Goal: Information Seeking & Learning: Learn about a topic

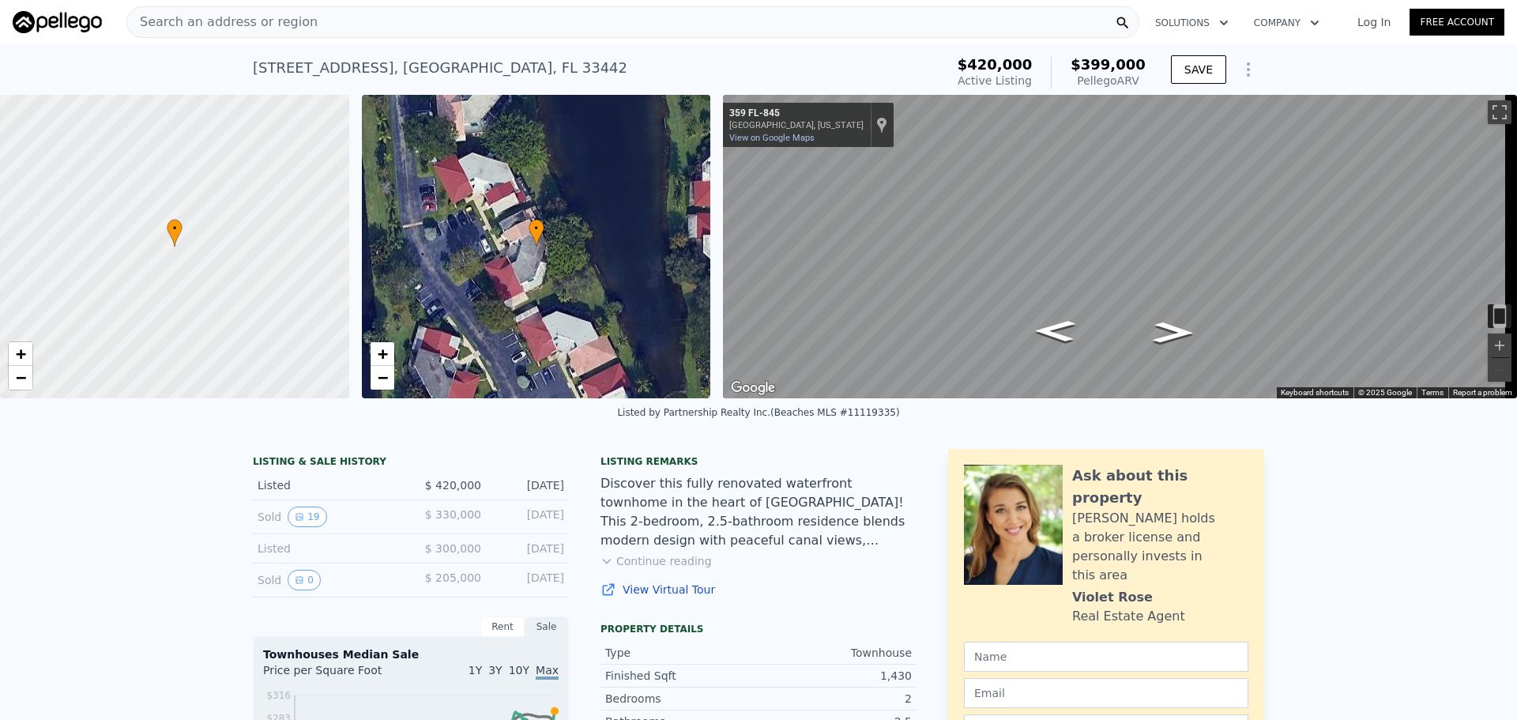
scroll to position [21, 0]
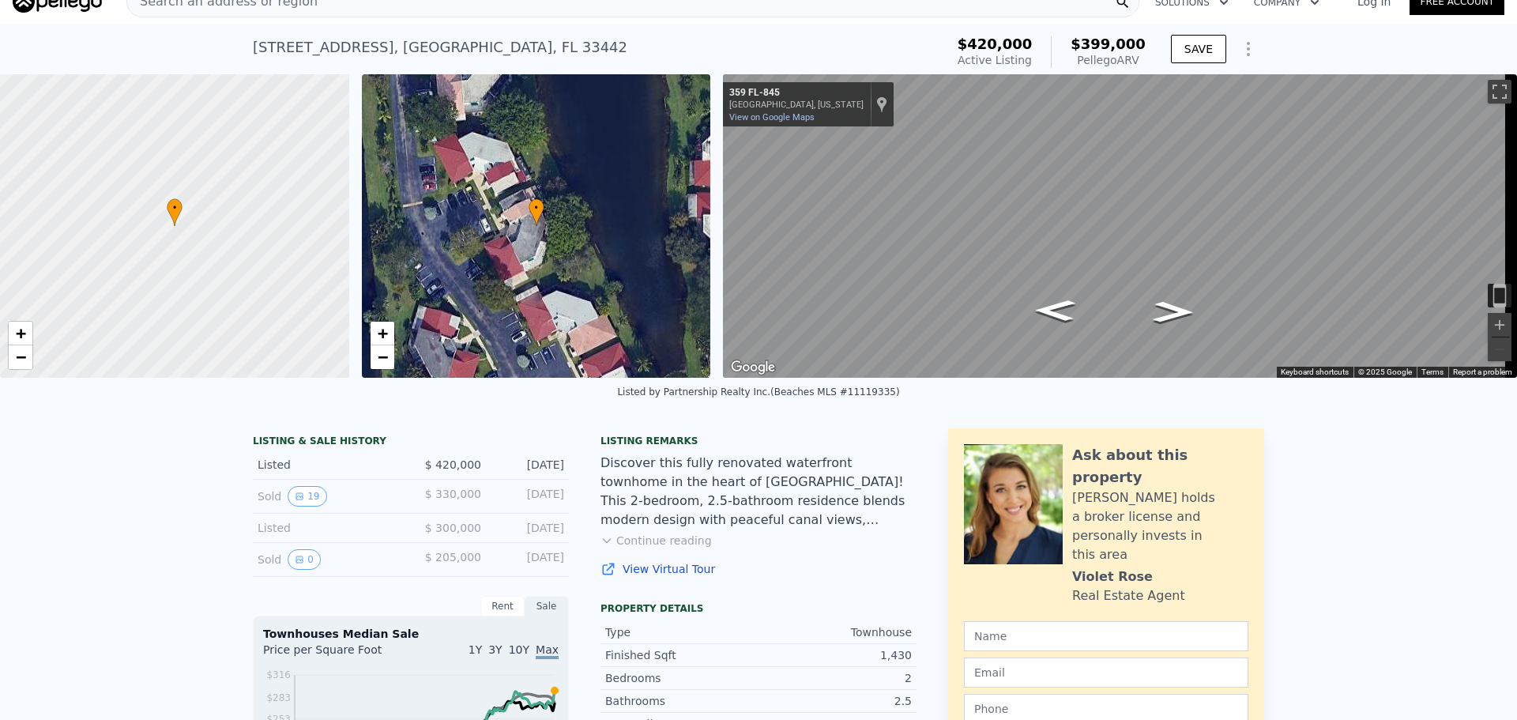
click at [408, 450] on div "LISTING & SALE HISTORY" at bounding box center [411, 443] width 316 height 16
click at [348, 505] on div "Sold 19" at bounding box center [328, 496] width 141 height 21
click at [292, 500] on button "19" at bounding box center [307, 496] width 39 height 21
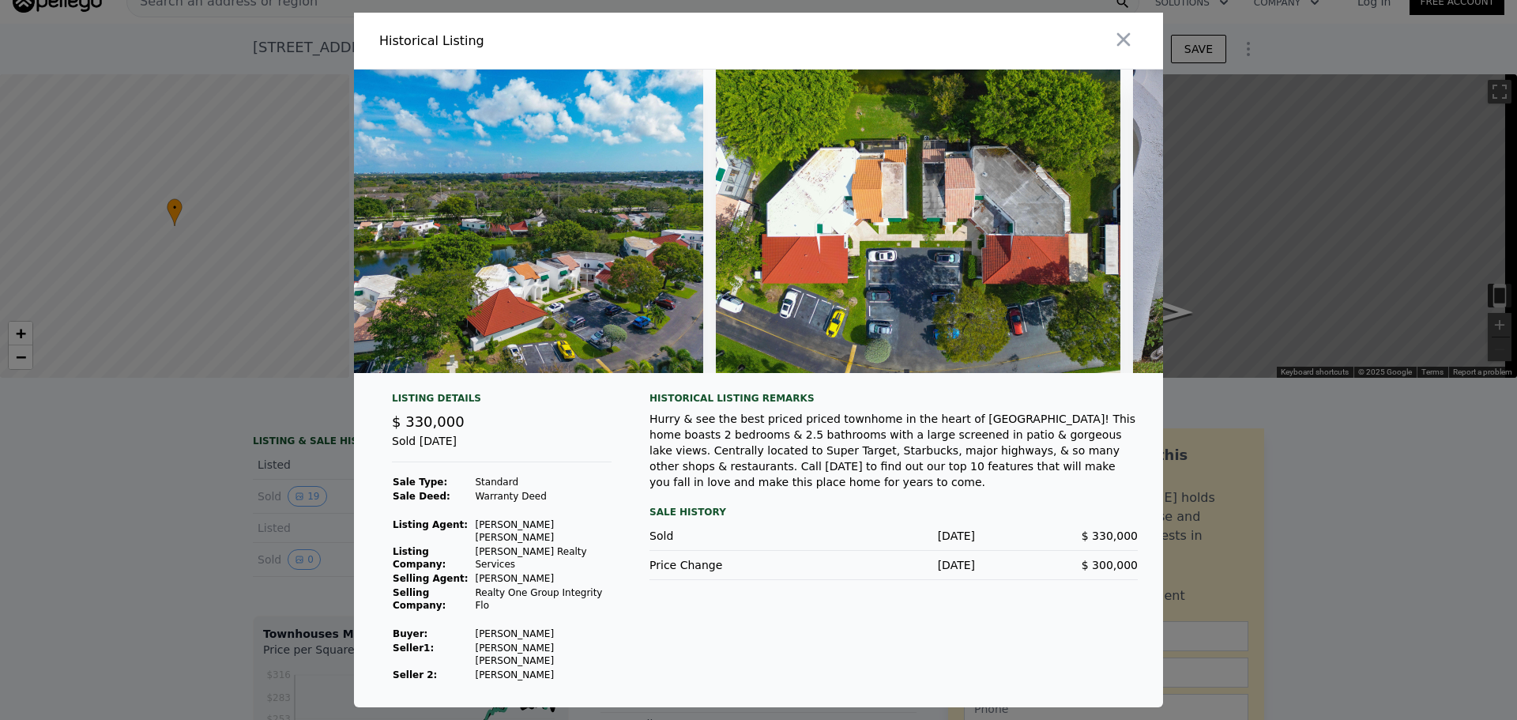
scroll to position [0, 0]
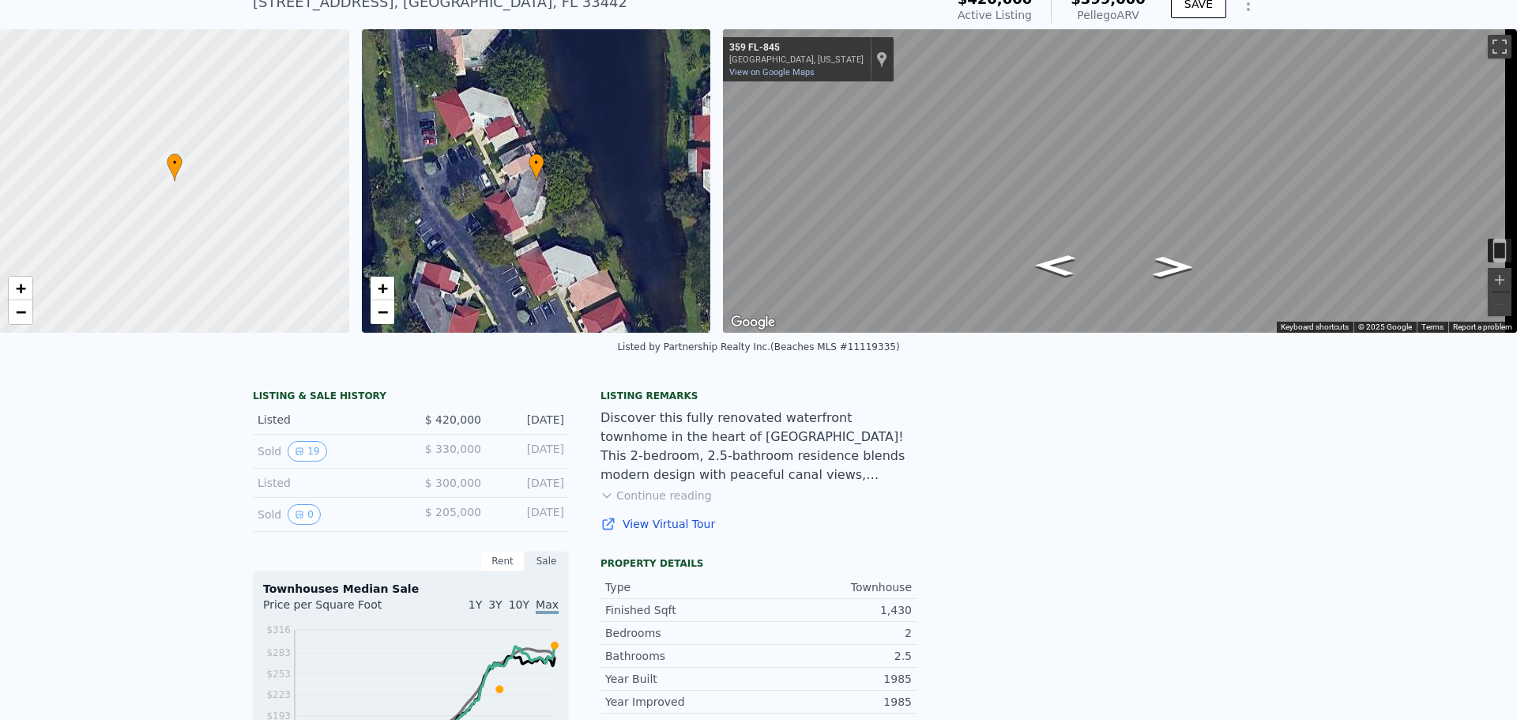
scroll to position [66, 0]
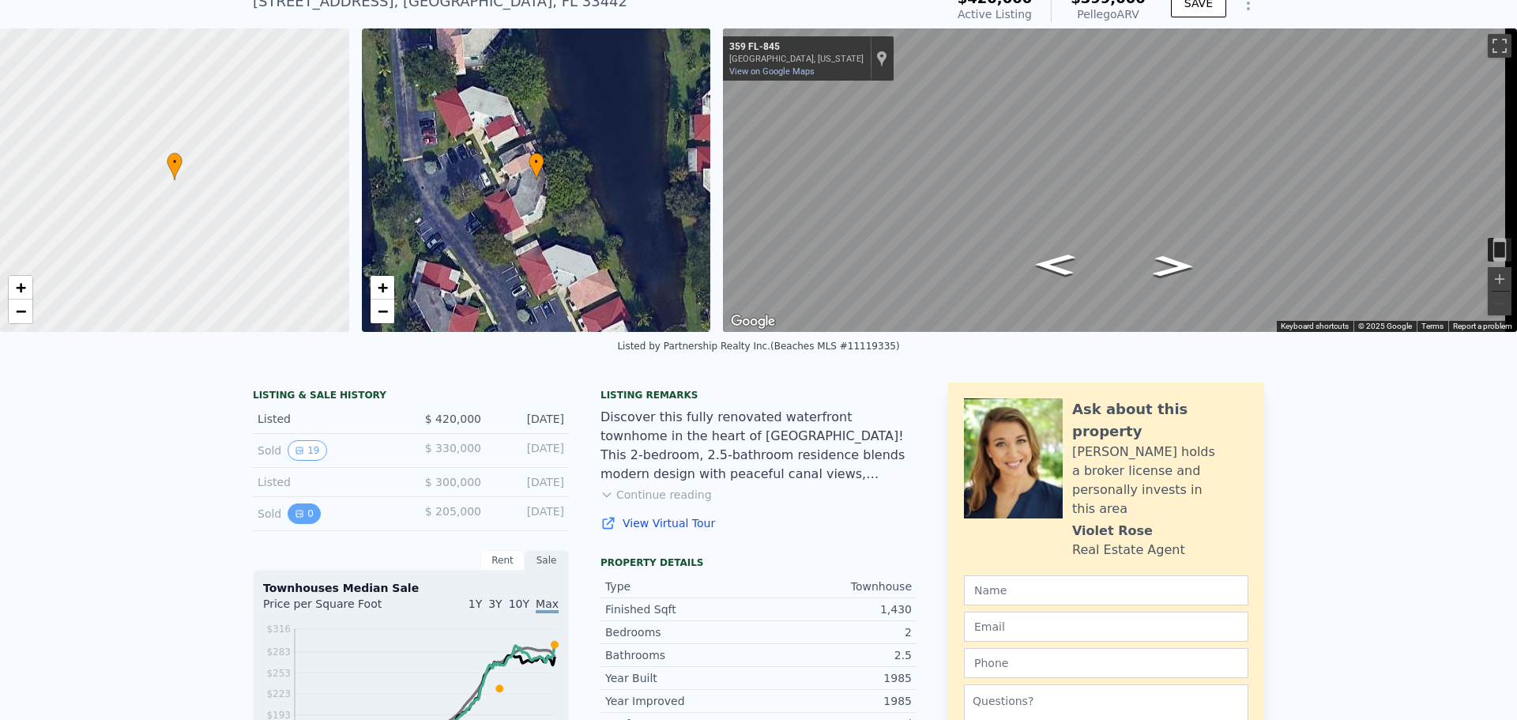
click at [295, 518] on icon "View historical data" at bounding box center [299, 513] width 9 height 9
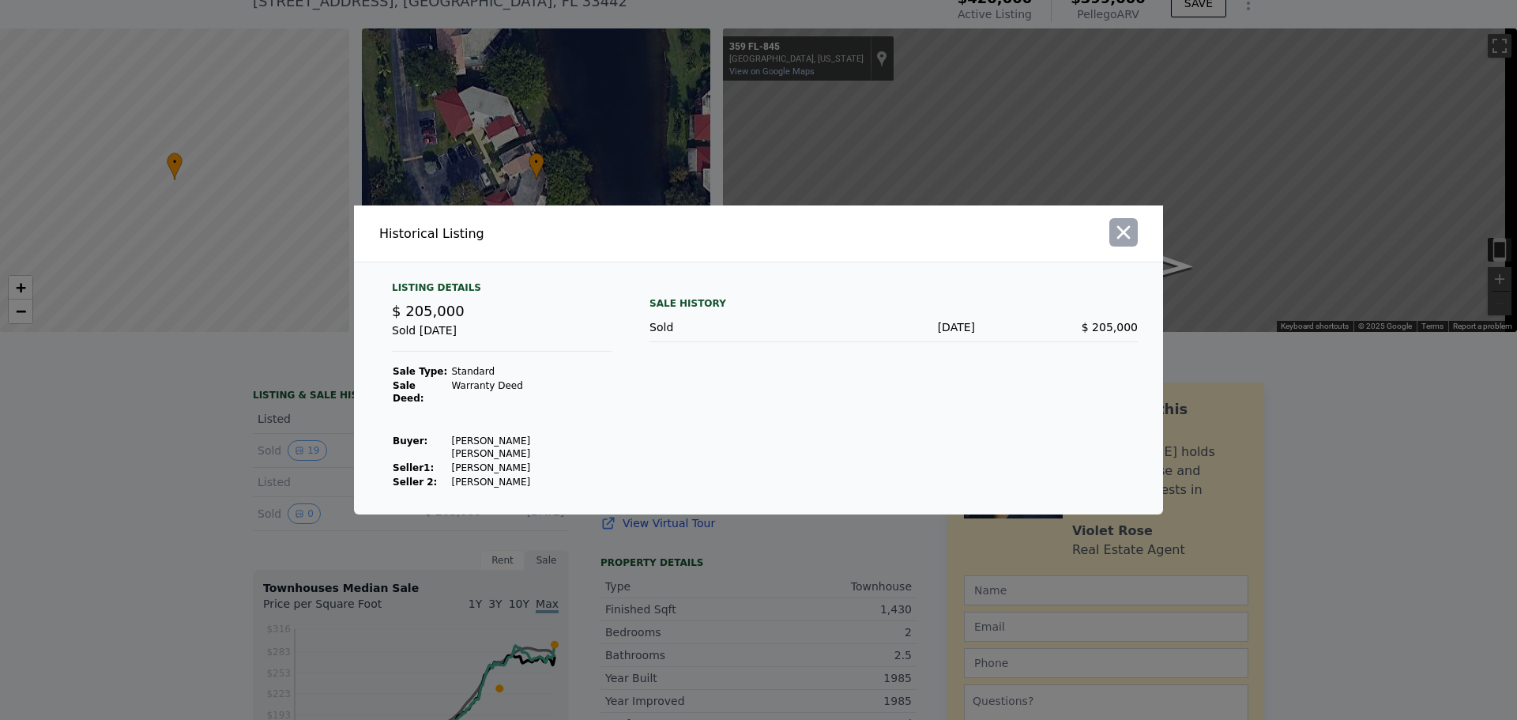
click at [1126, 241] on icon "button" at bounding box center [1123, 232] width 22 height 22
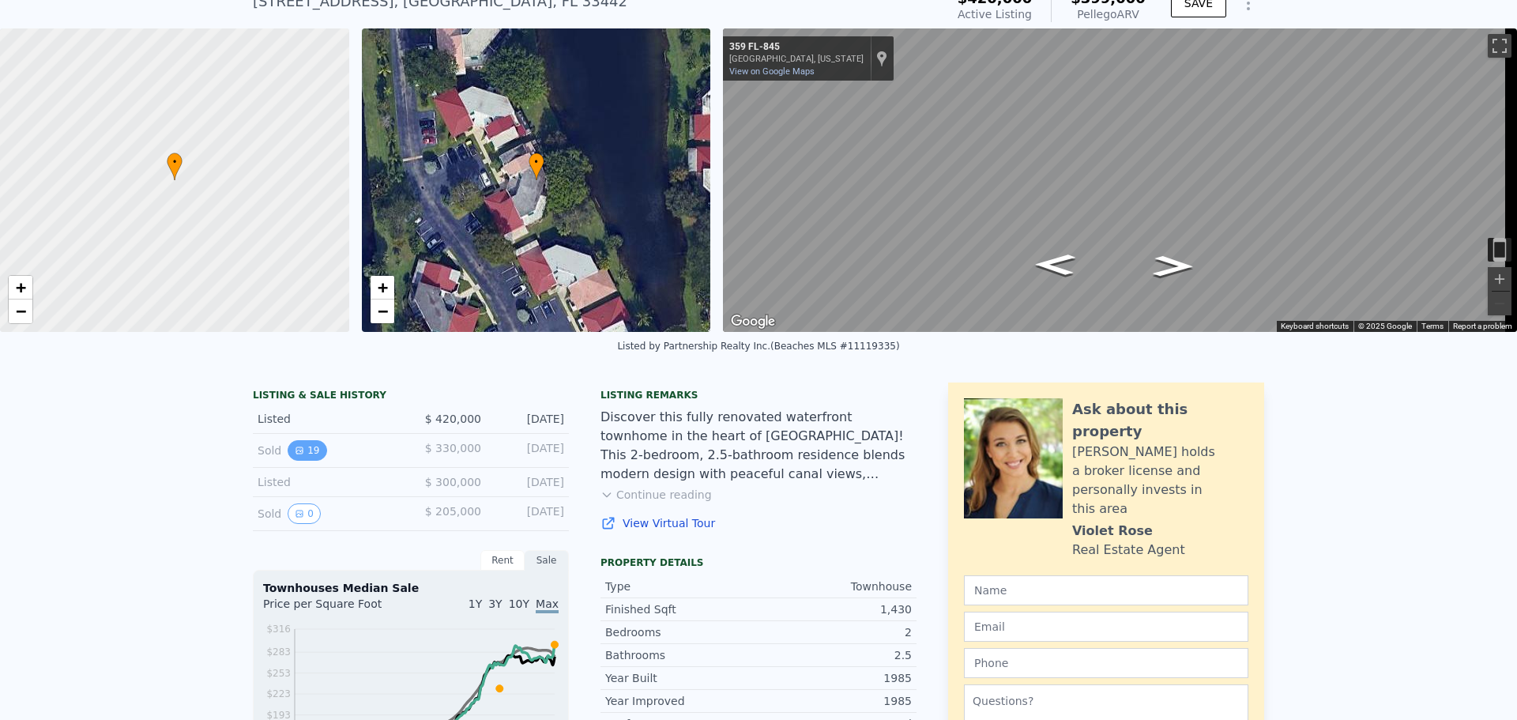
click at [308, 461] on button "19" at bounding box center [307, 450] width 39 height 21
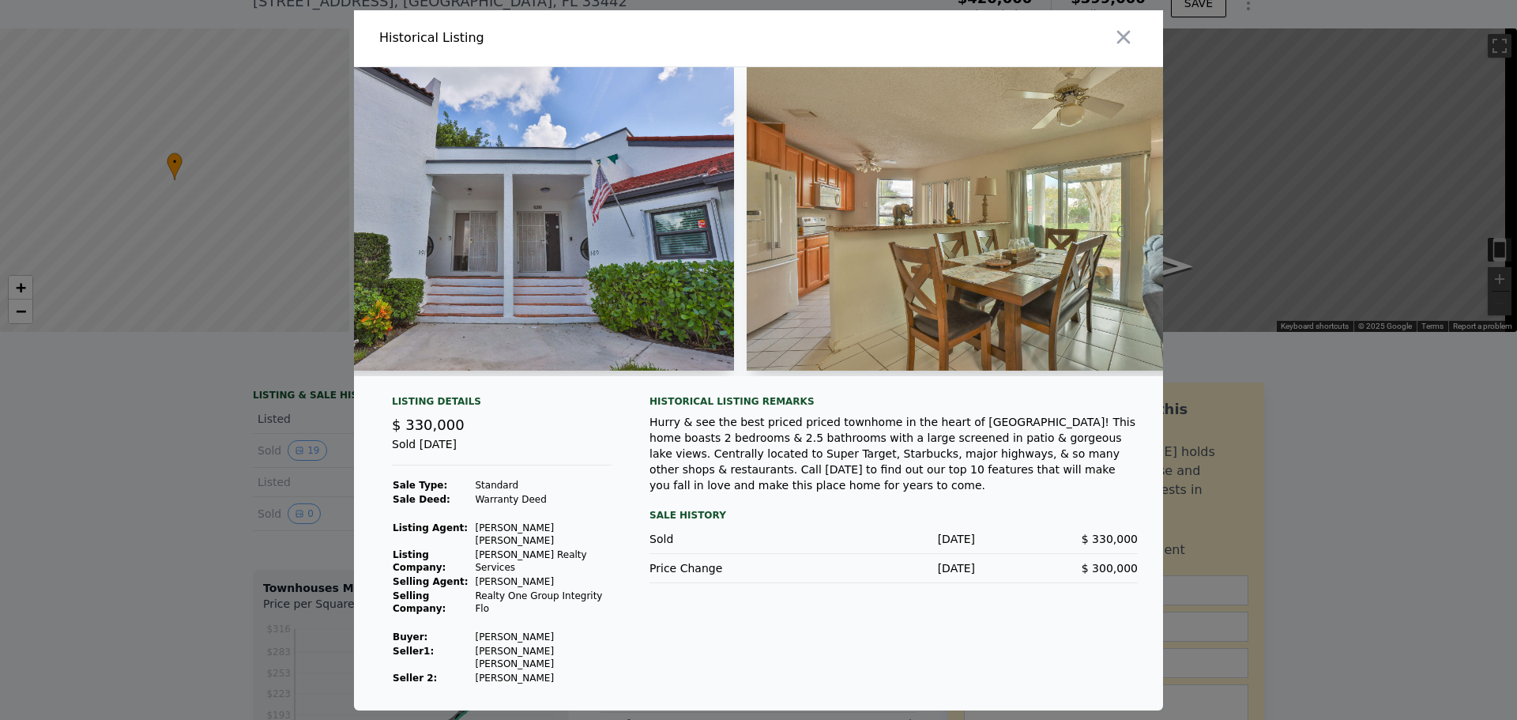
scroll to position [0, 954]
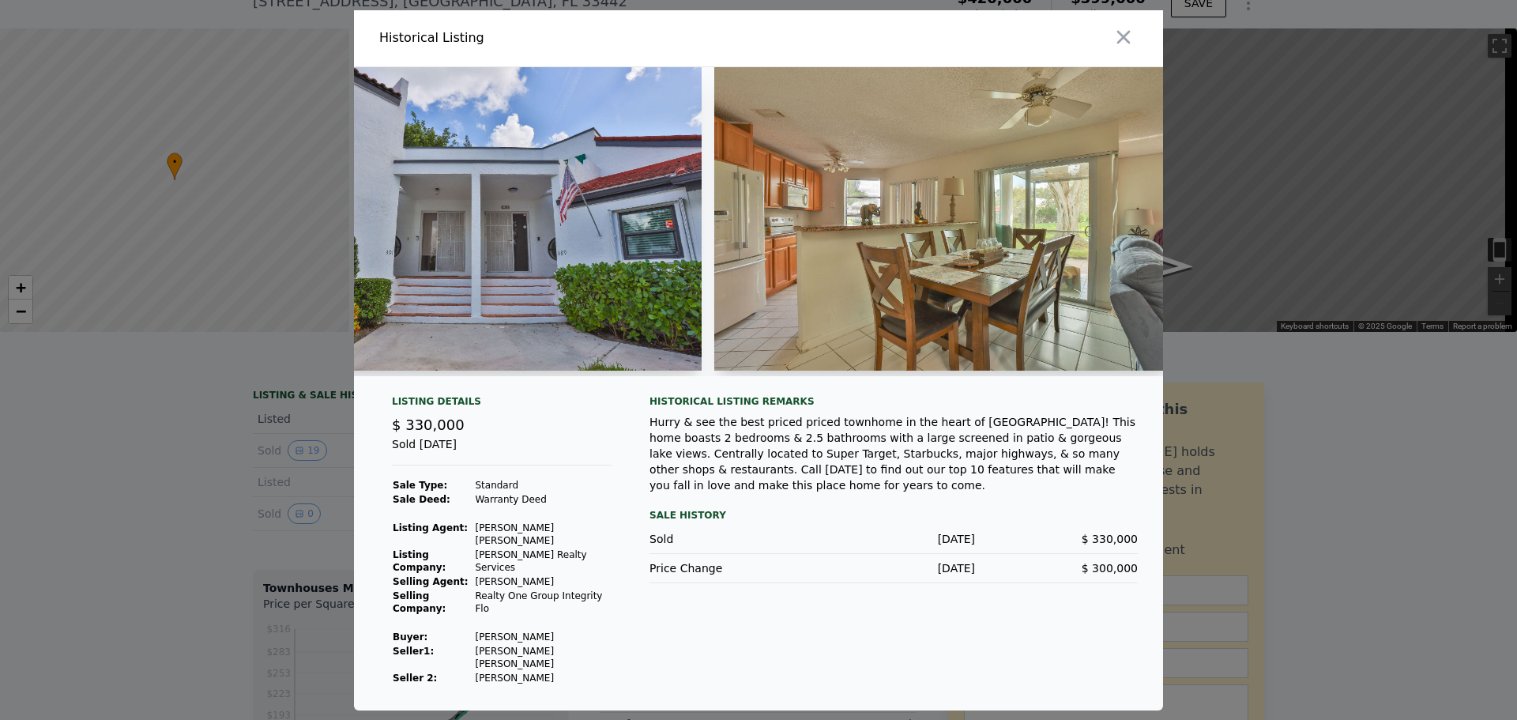
click at [536, 265] on img at bounding box center [473, 218] width 455 height 303
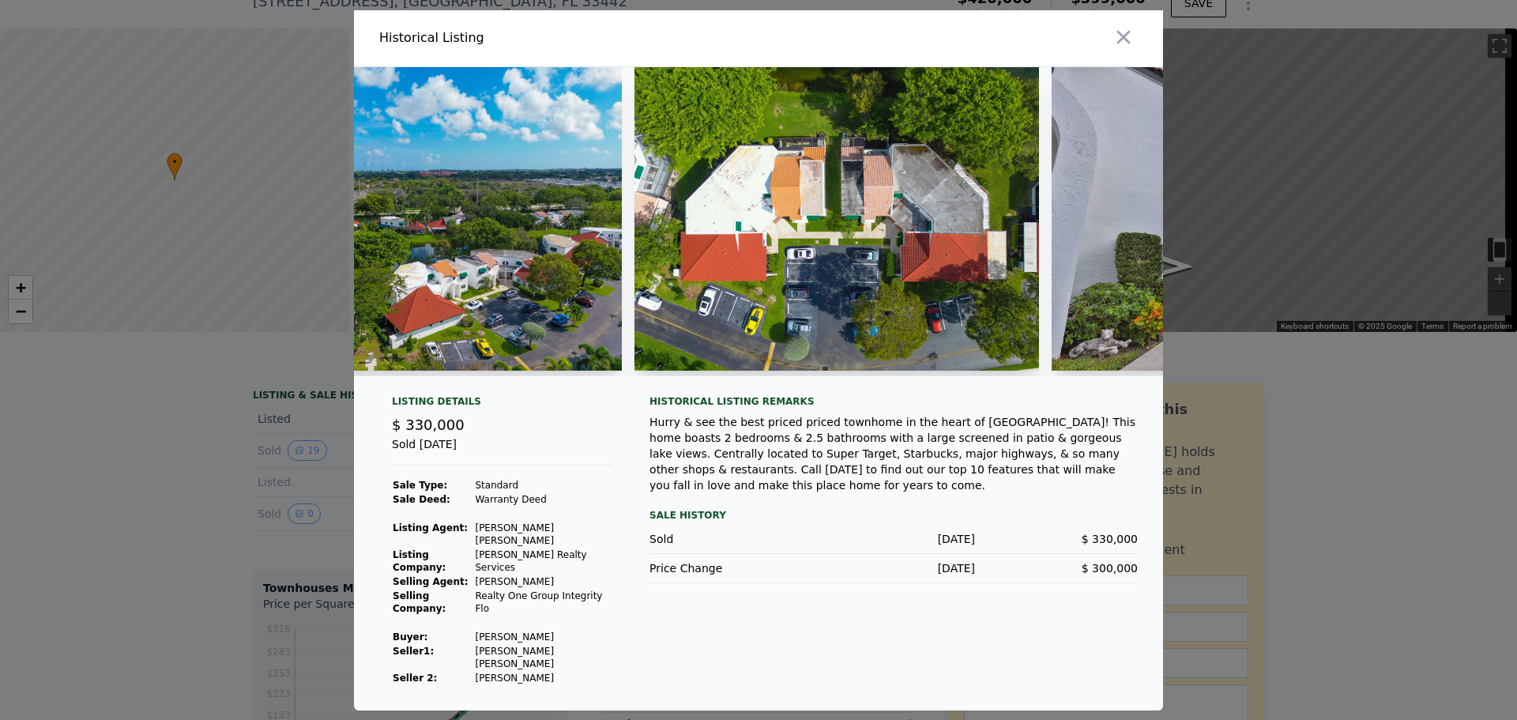
scroll to position [0, 0]
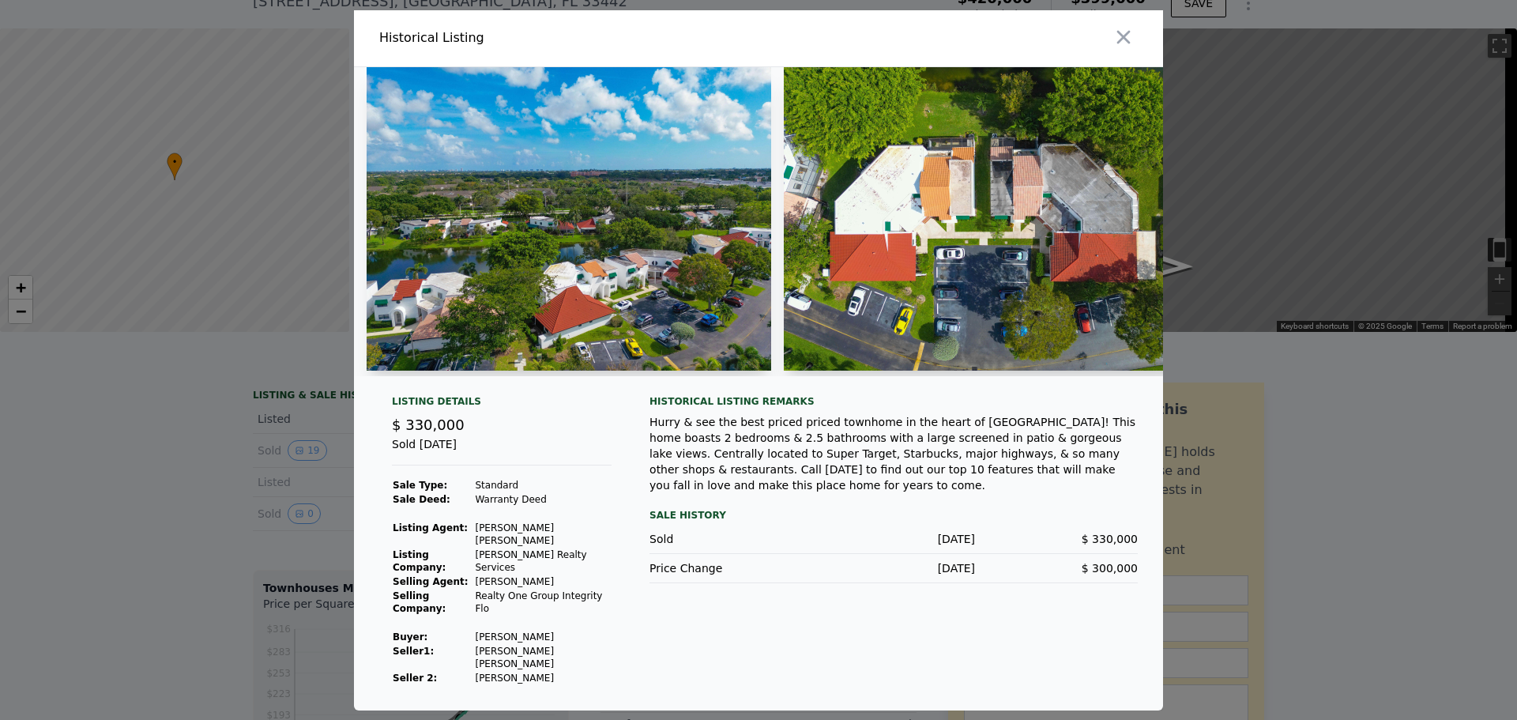
click at [160, 500] on div at bounding box center [758, 360] width 1517 height 720
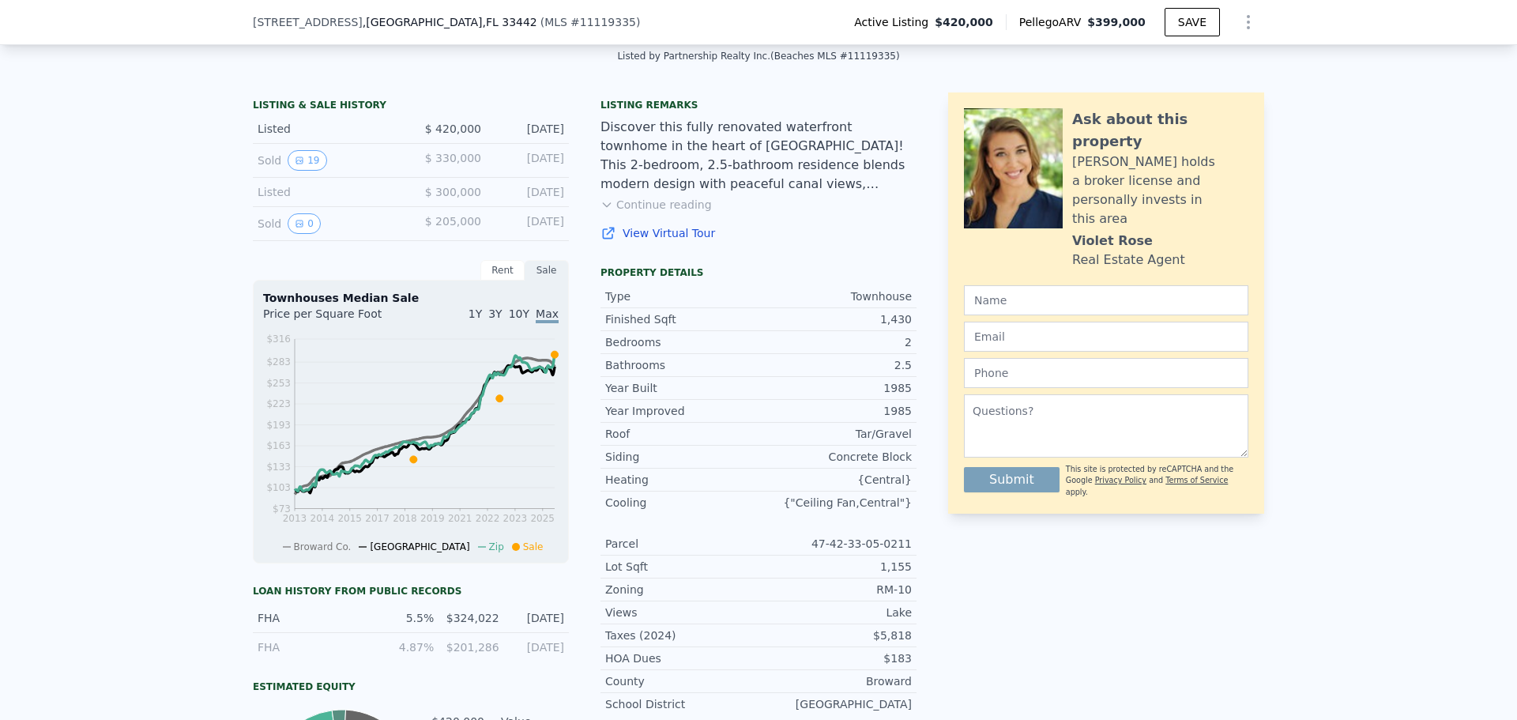
scroll to position [353, 0]
click at [504, 276] on div "Rent" at bounding box center [502, 268] width 44 height 21
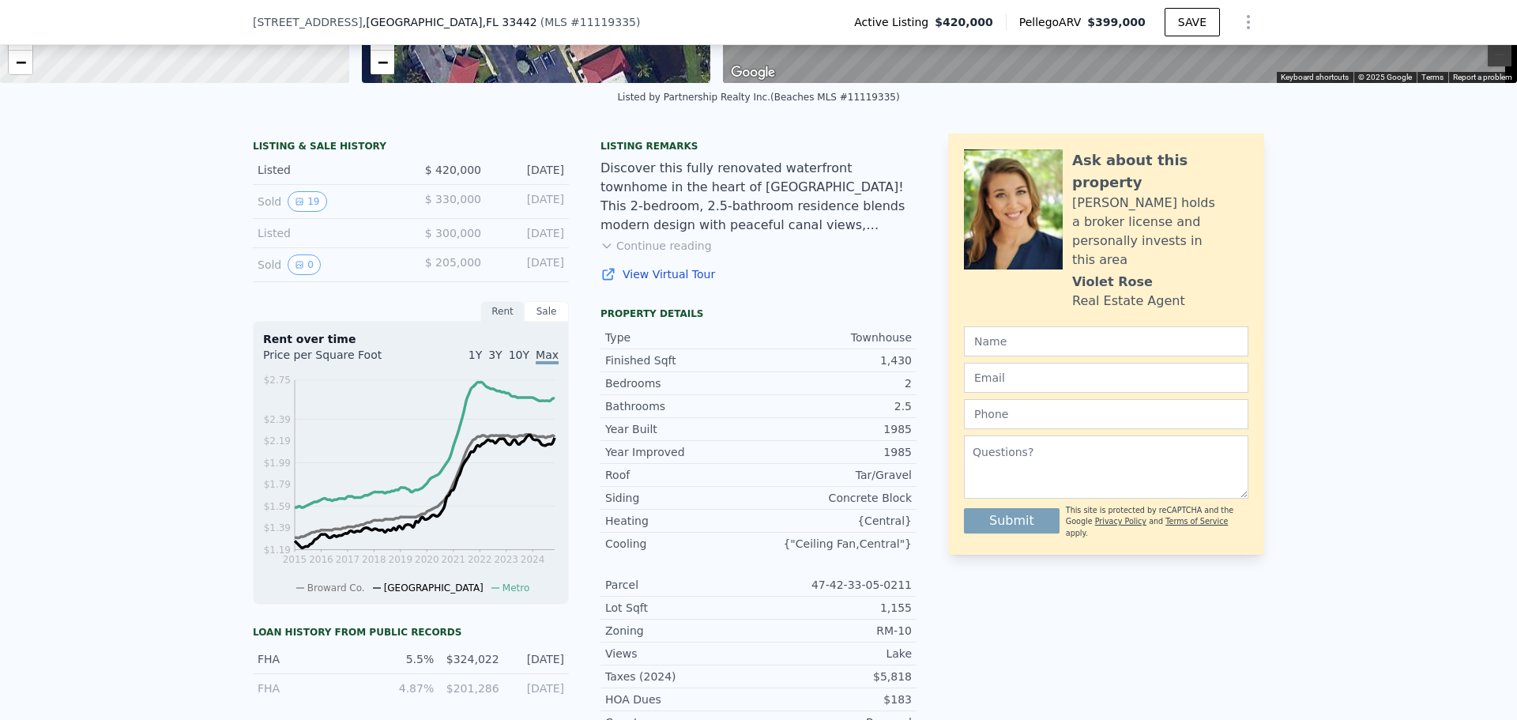
scroll to position [313, 0]
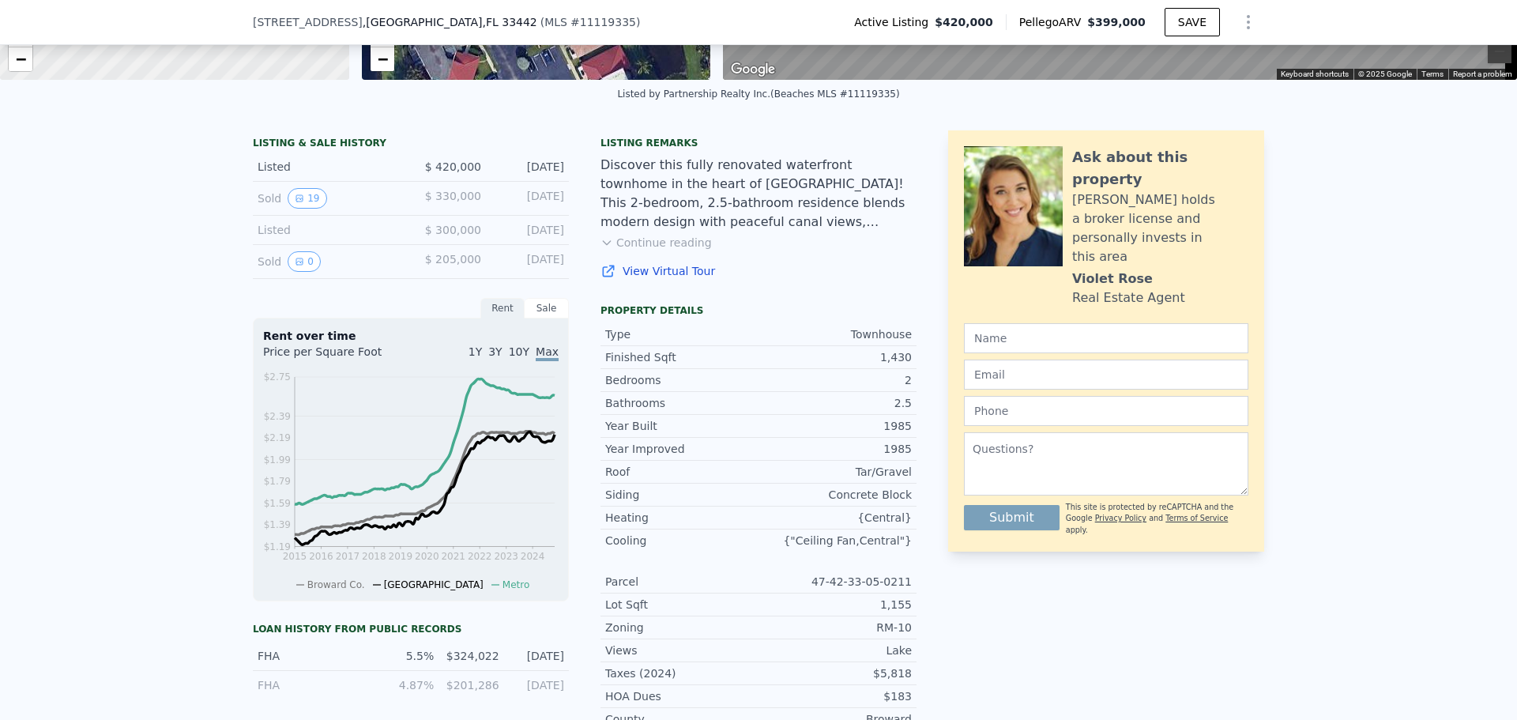
click at [672, 250] on button "Continue reading" at bounding box center [655, 243] width 111 height 16
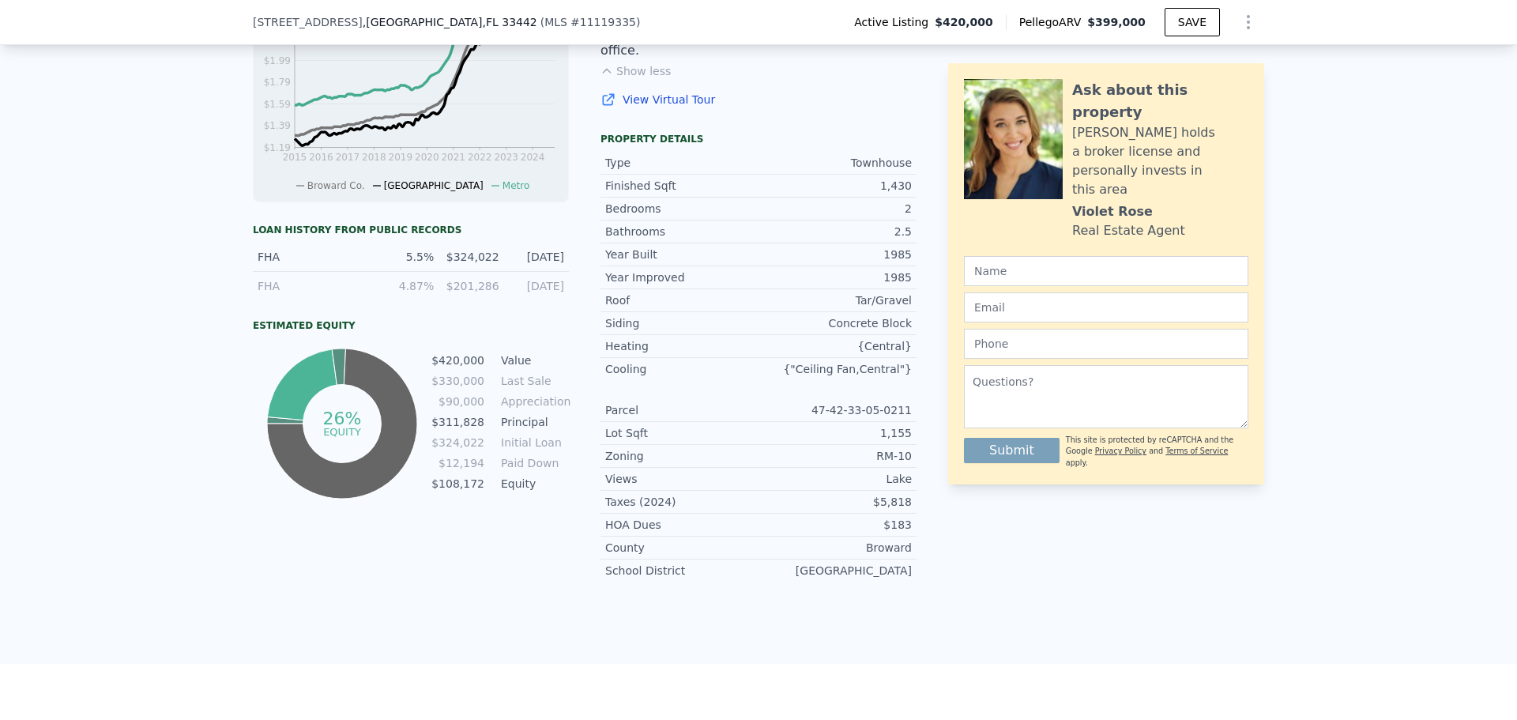
scroll to position [714, 0]
click at [403, 383] on icon "26% equity" at bounding box center [342, 421] width 158 height 158
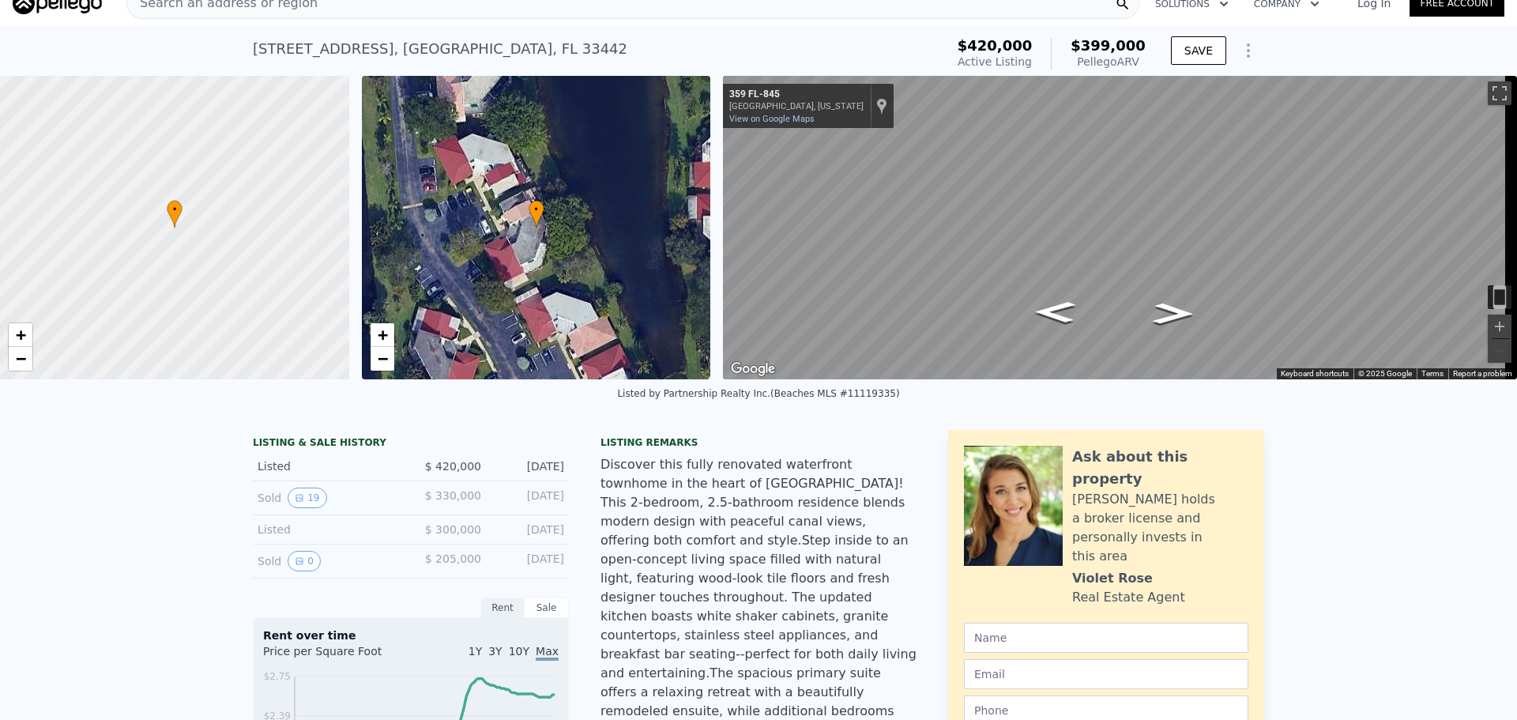
scroll to position [18, 0]
click at [365, 475] on div "Listed" at bounding box center [328, 467] width 141 height 16
click at [271, 475] on div "Listed" at bounding box center [328, 467] width 141 height 16
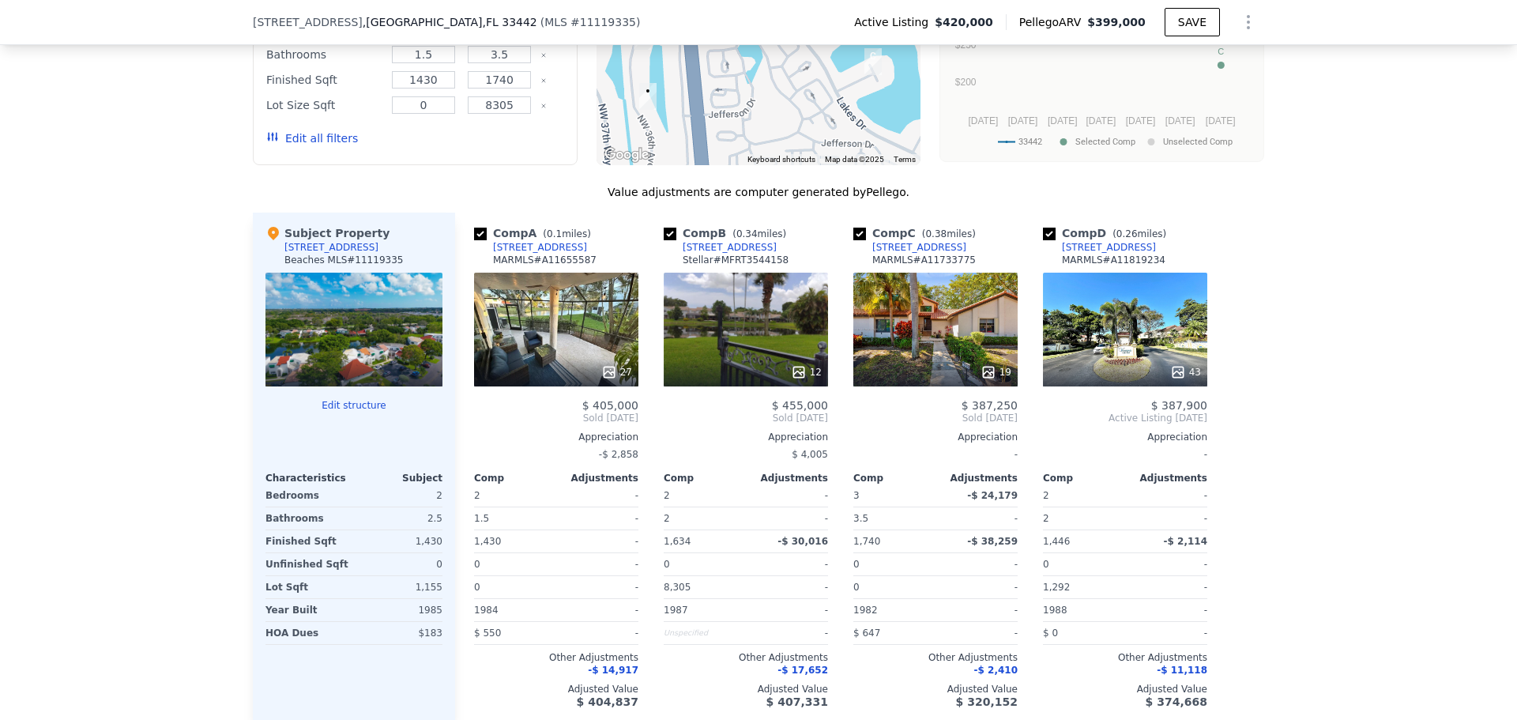
scroll to position [1635, 0]
click at [551, 304] on div "27" at bounding box center [556, 330] width 164 height 114
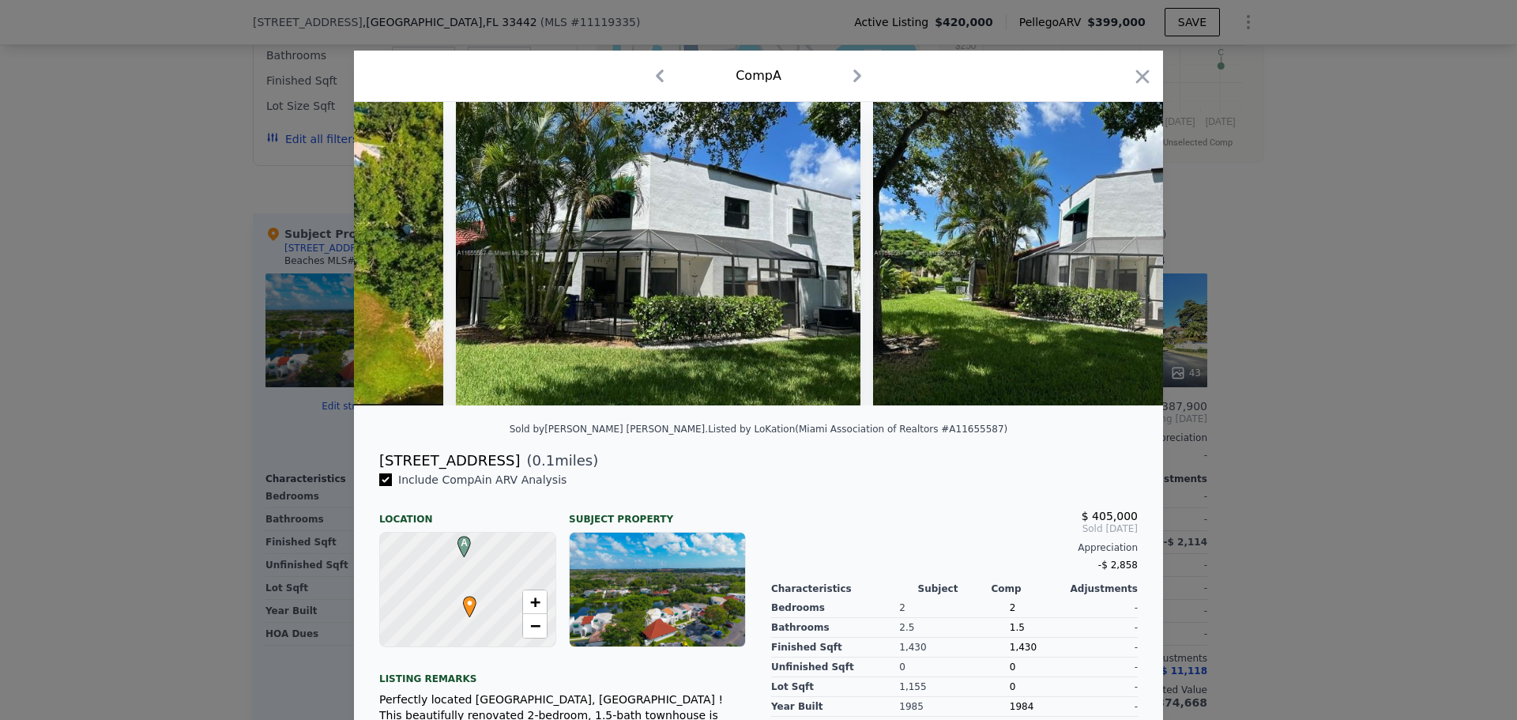
scroll to position [0, 2034]
click at [853, 73] on icon "button" at bounding box center [857, 76] width 8 height 13
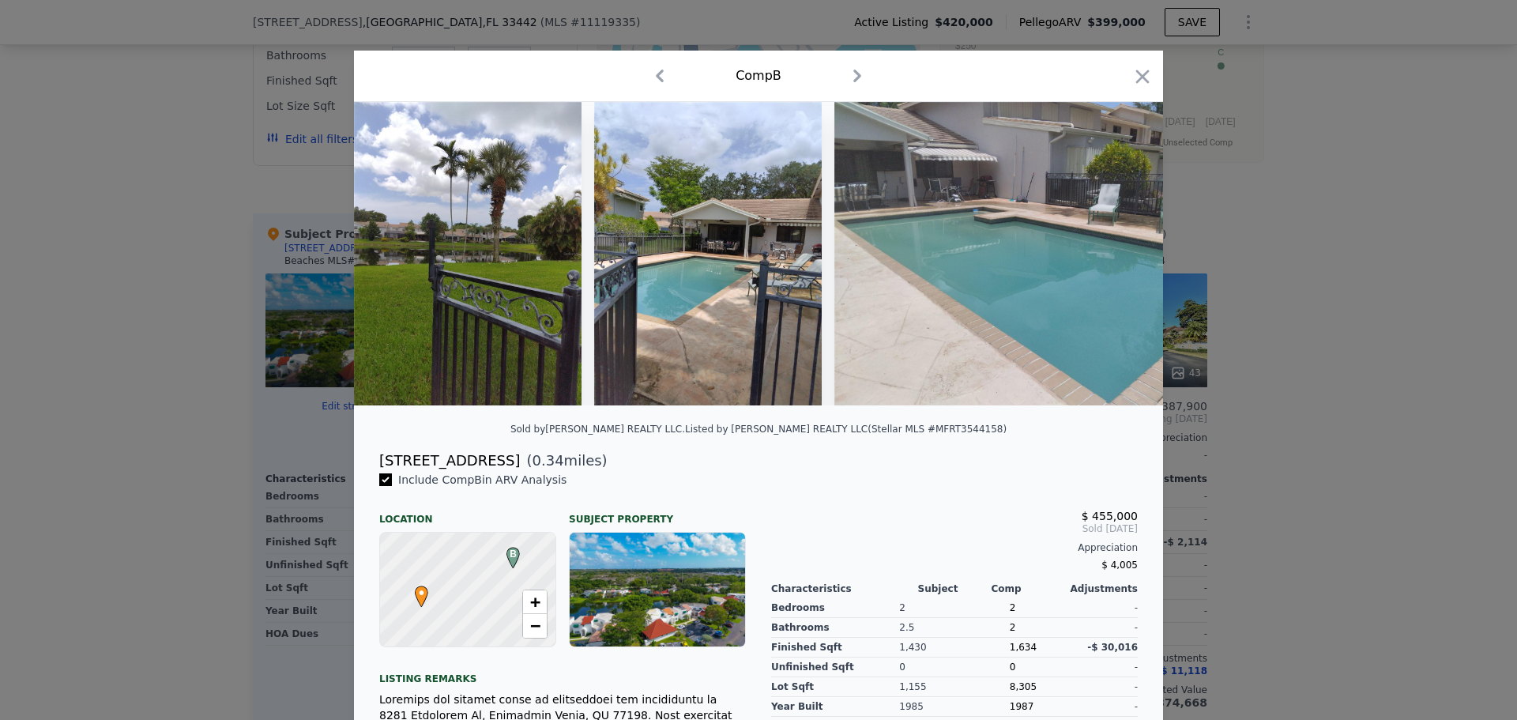
click at [656, 76] on icon "button" at bounding box center [659, 75] width 25 height 25
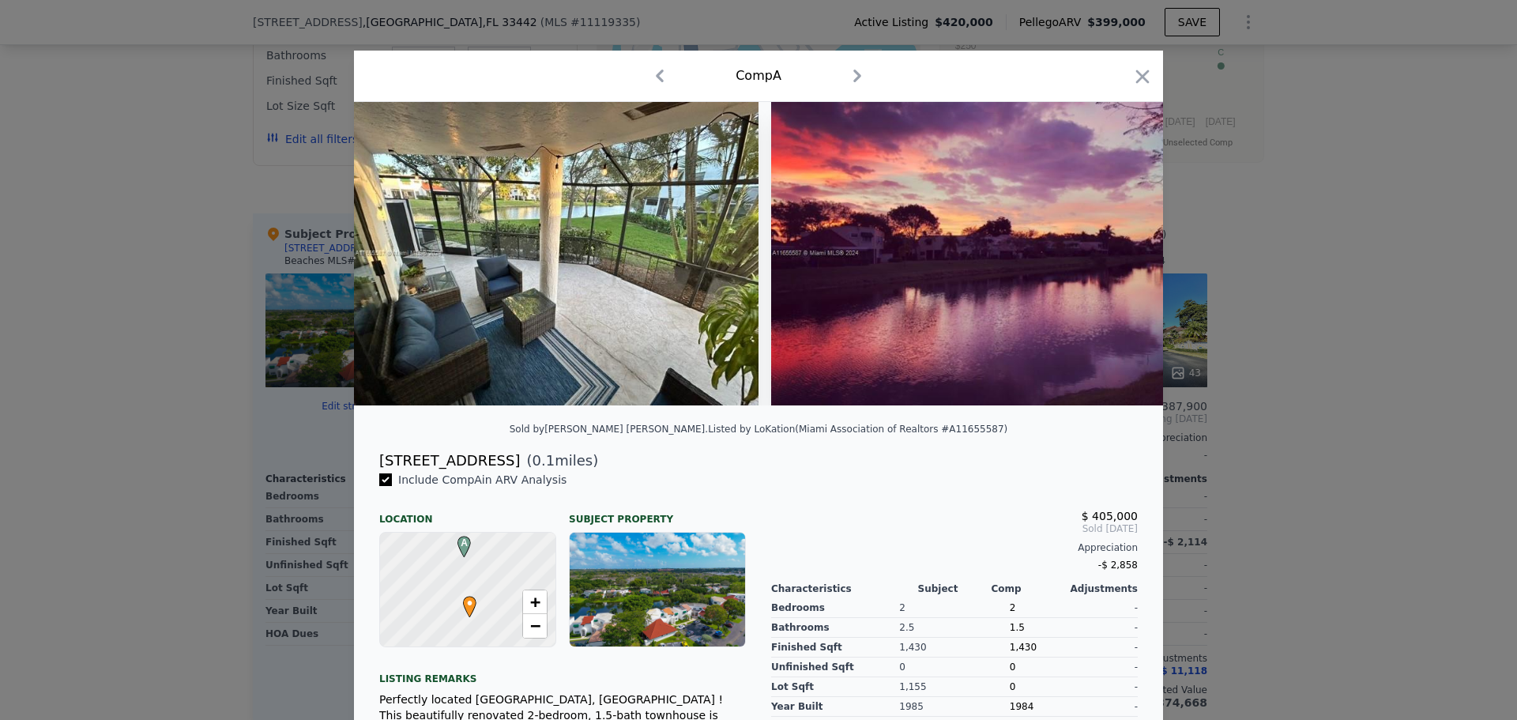
click at [851, 77] on icon "button" at bounding box center [857, 75] width 25 height 25
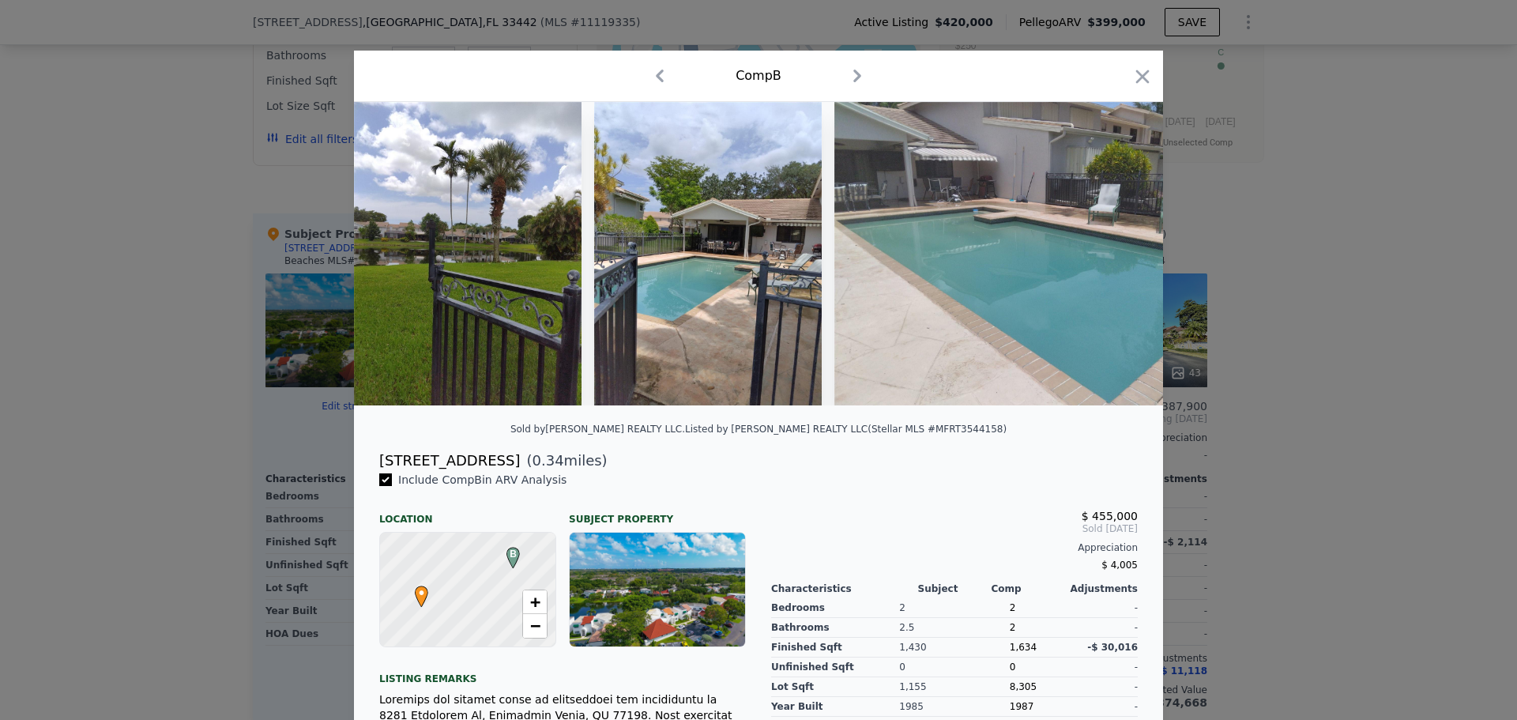
click at [650, 77] on icon "button" at bounding box center [659, 75] width 25 height 25
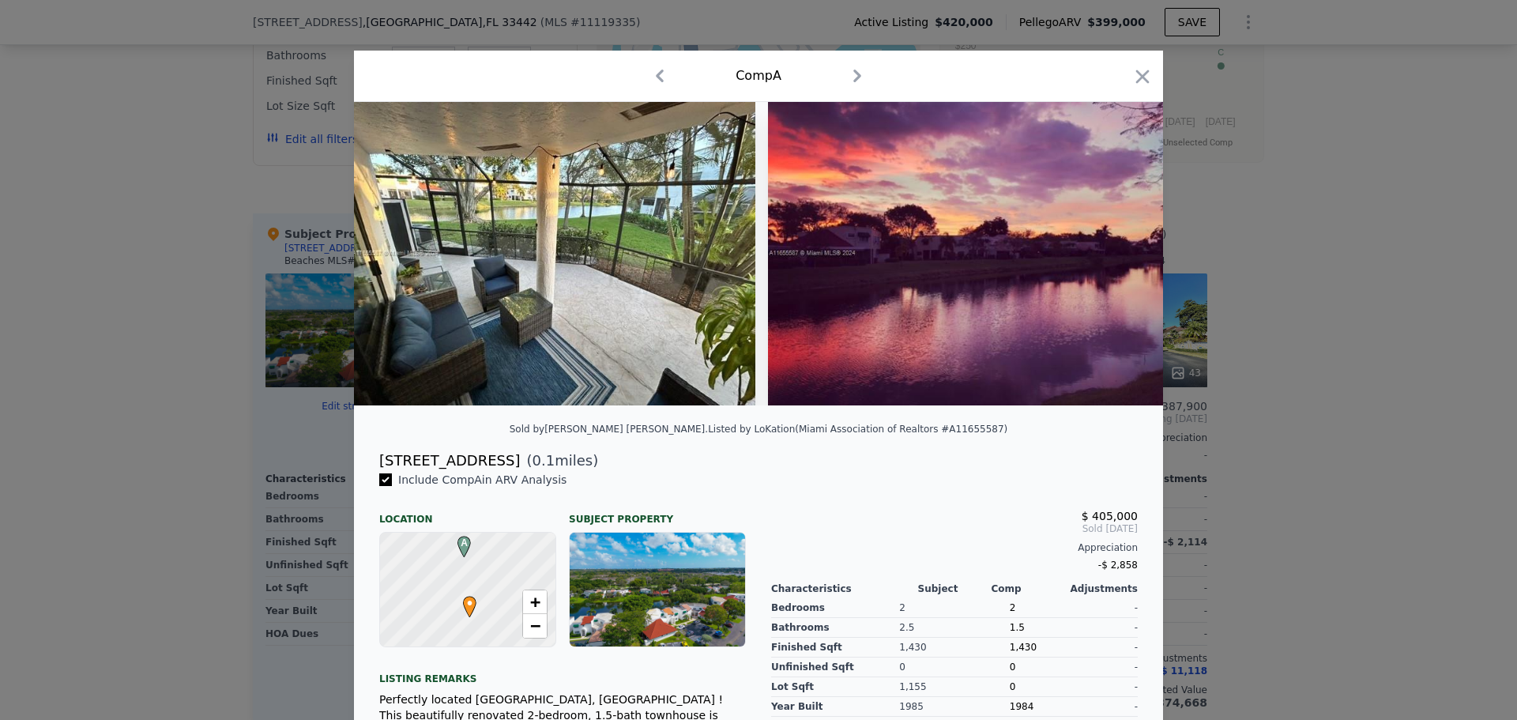
scroll to position [0, 3]
click at [592, 302] on img at bounding box center [553, 253] width 405 height 303
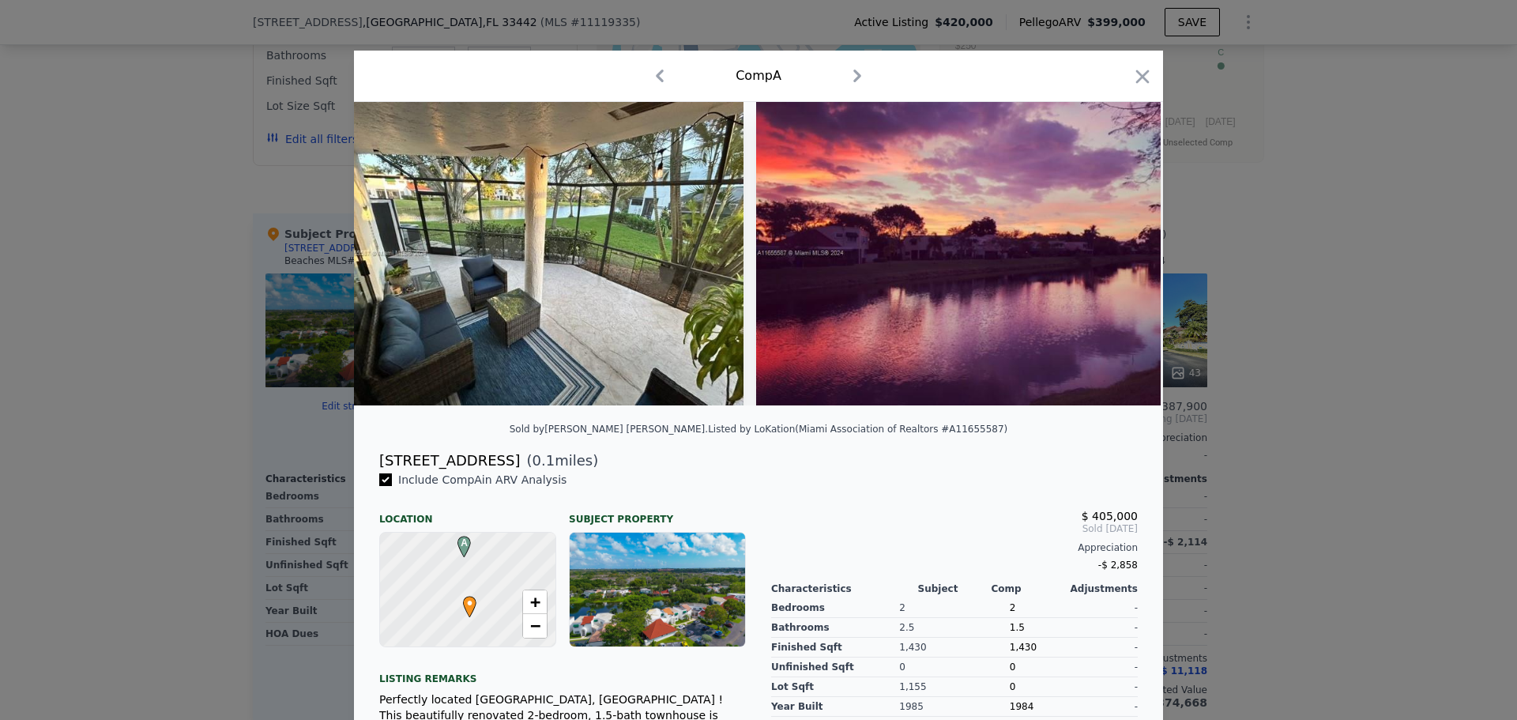
scroll to position [0, 0]
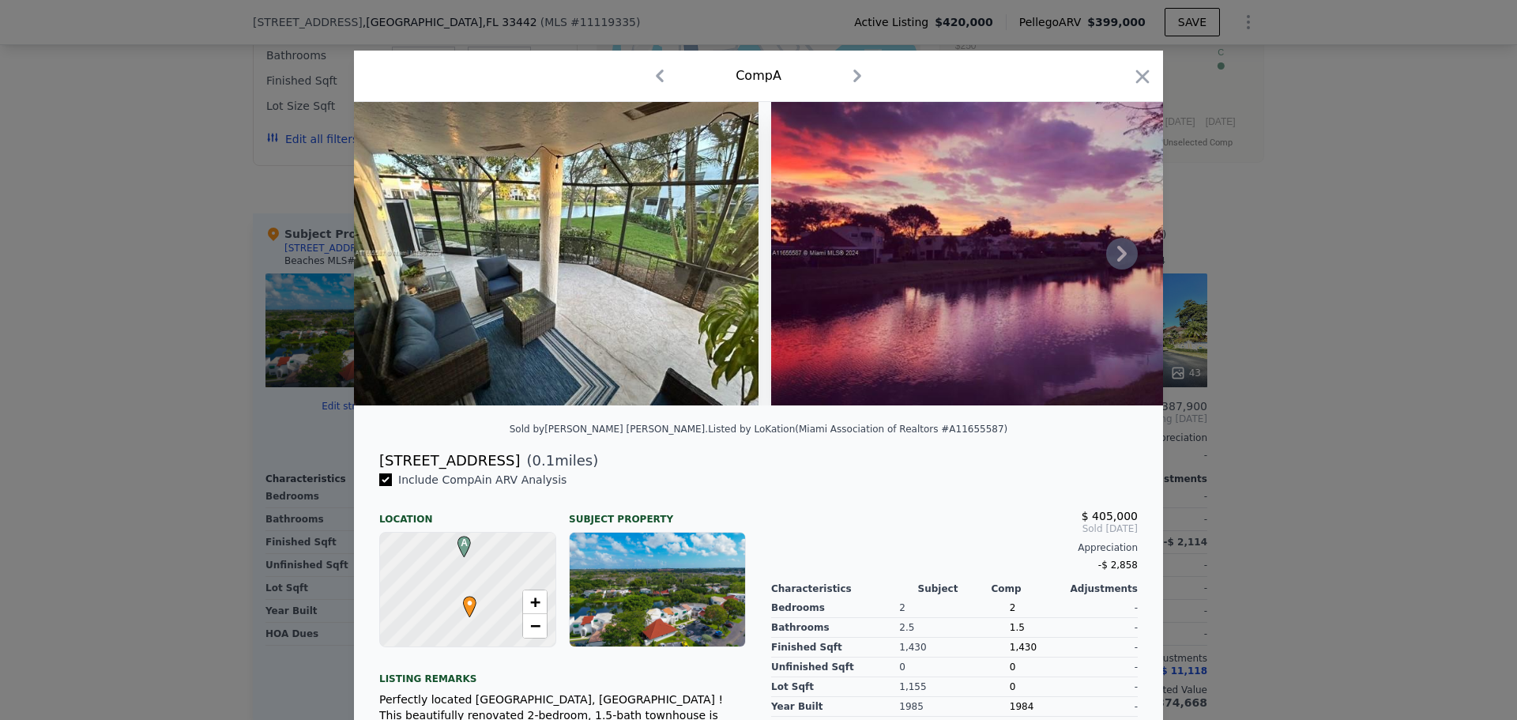
click at [523, 372] on img at bounding box center [556, 253] width 405 height 303
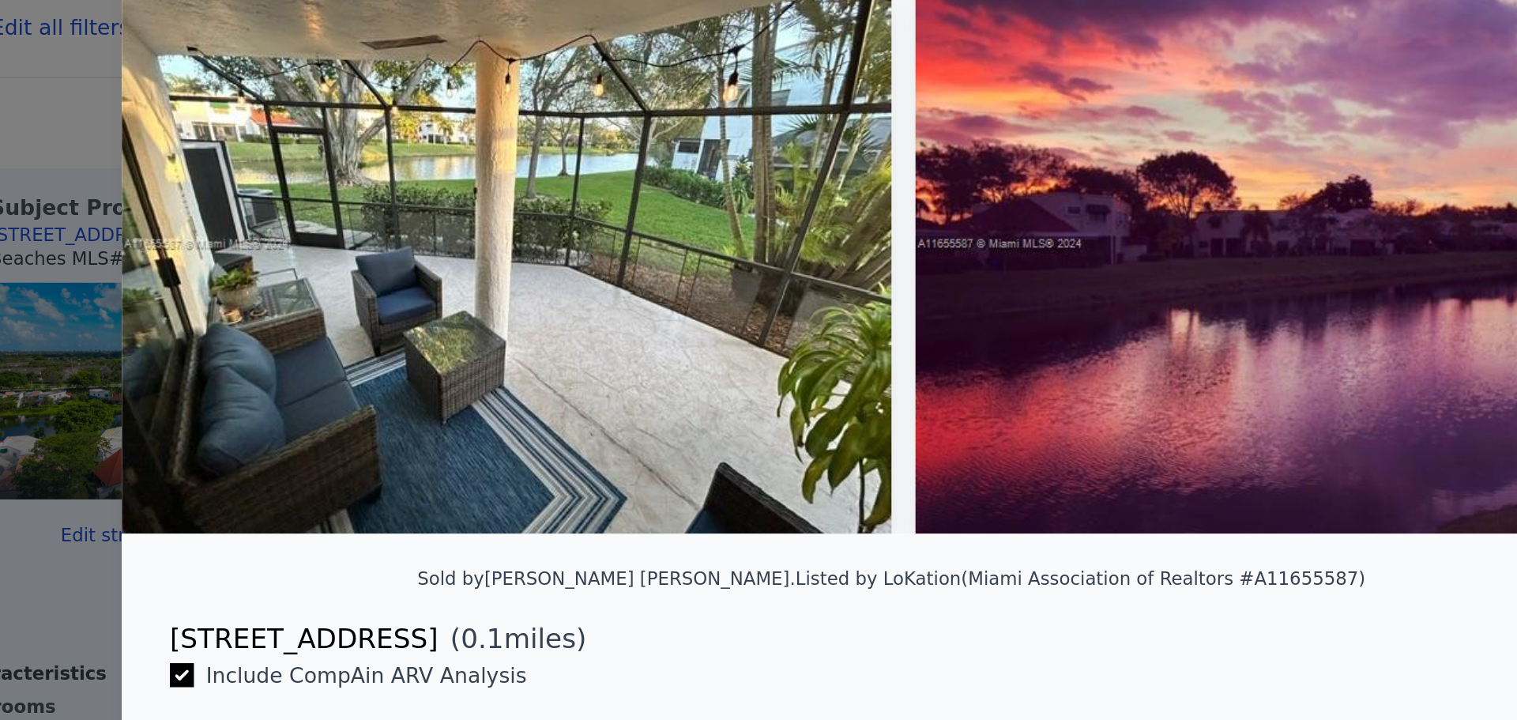
click at [617, 250] on img at bounding box center [556, 253] width 405 height 303
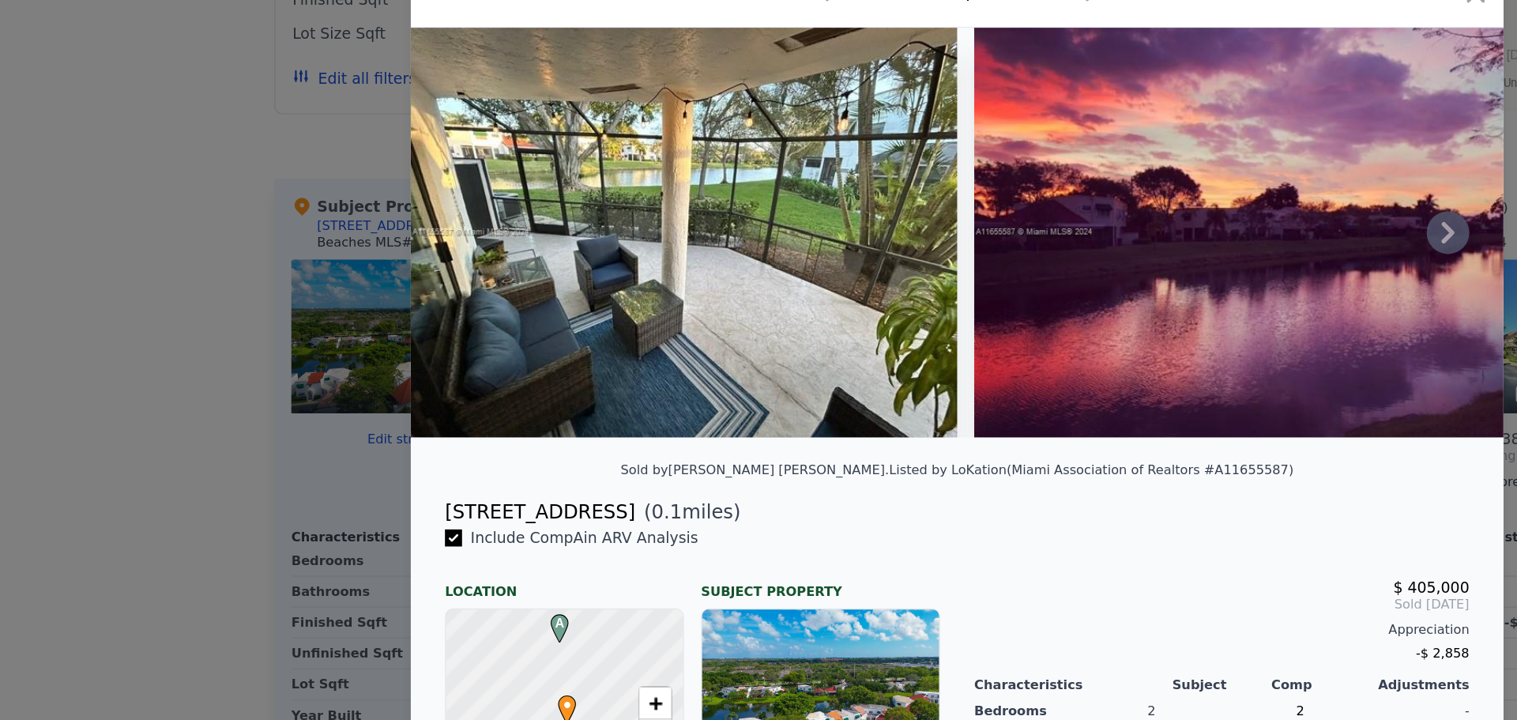
drag, startPoint x: 617, startPoint y: 235, endPoint x: 511, endPoint y: 235, distance: 105.9
click at [511, 235] on img at bounding box center [556, 253] width 405 height 303
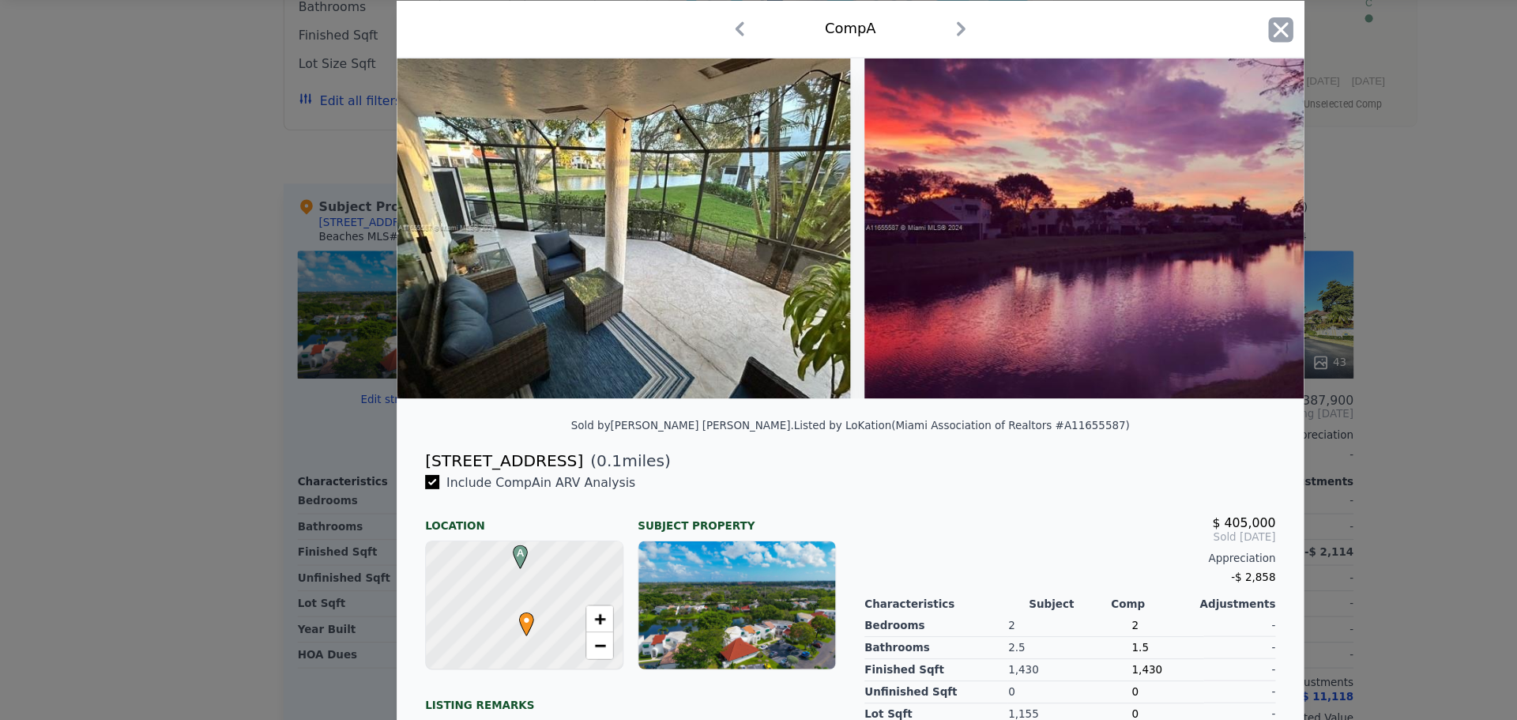
click at [1136, 75] on icon "button" at bounding box center [1142, 76] width 13 height 13
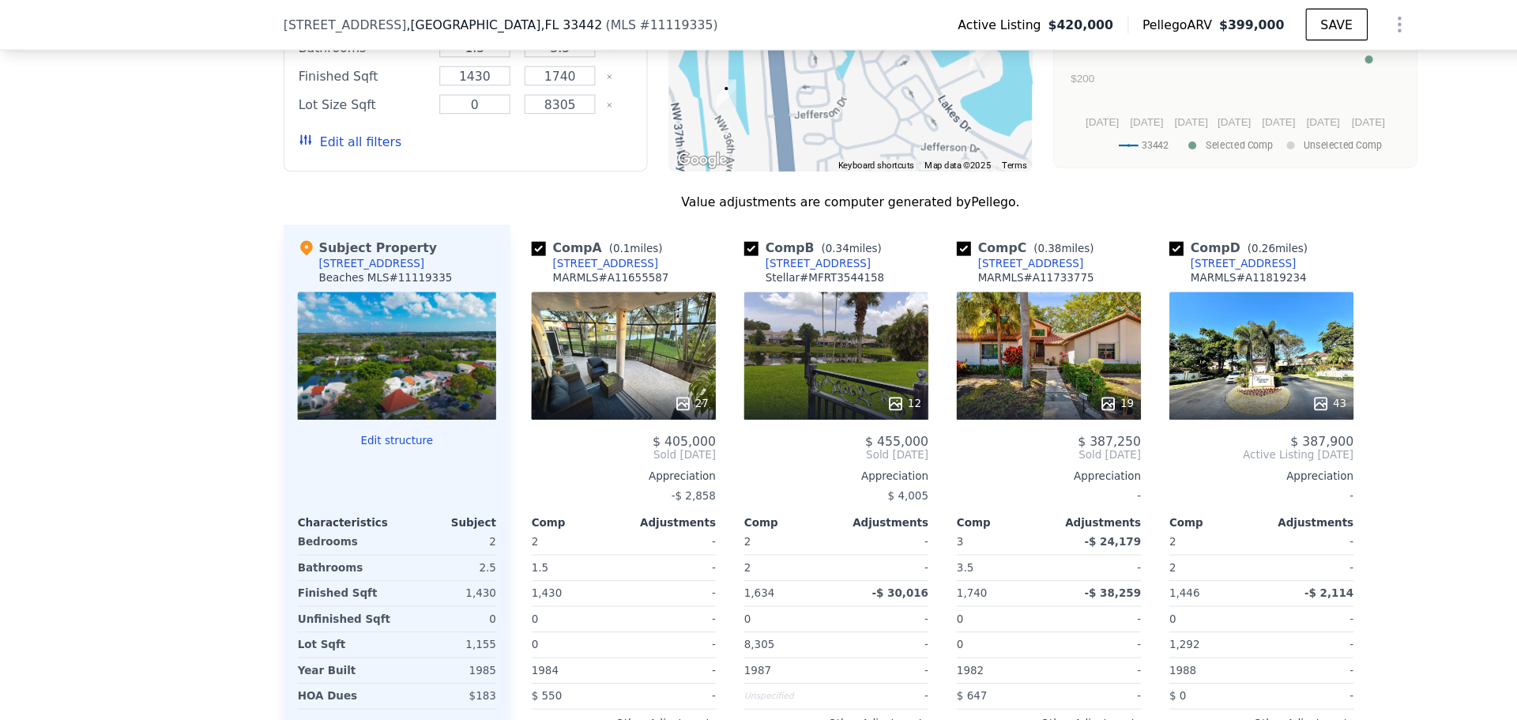
scroll to position [1648, 0]
click at [736, 271] on div "12" at bounding box center [746, 317] width 164 height 114
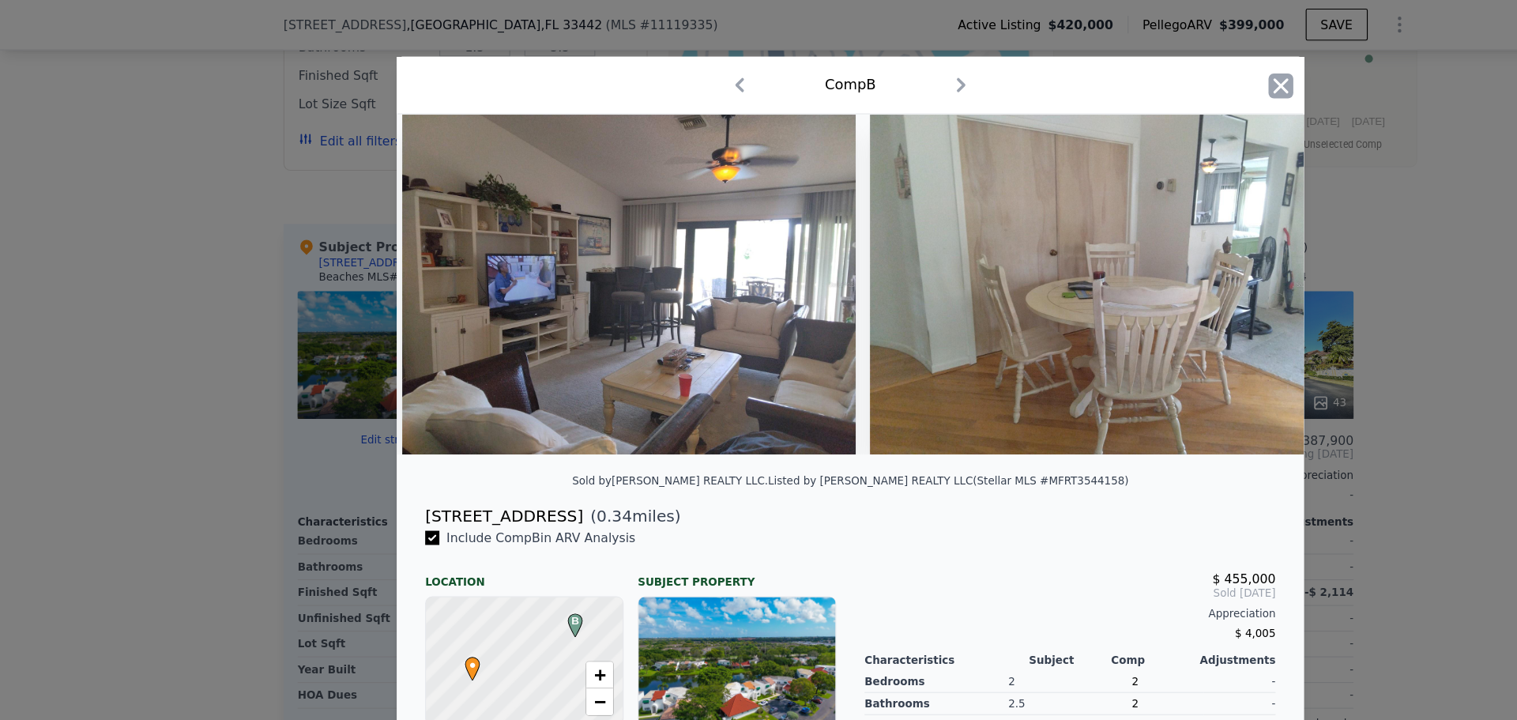
click at [1135, 81] on icon "button" at bounding box center [1142, 77] width 22 height 22
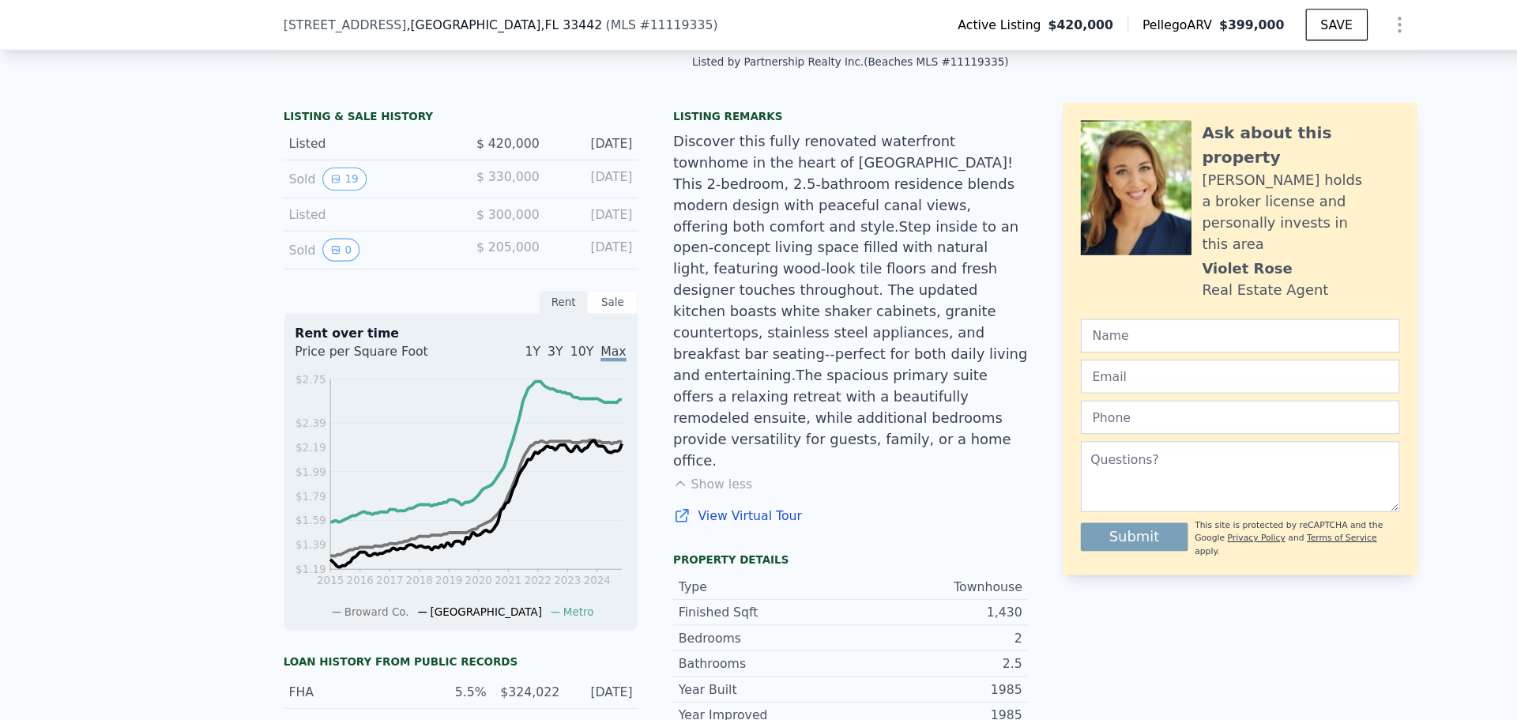
scroll to position [348, 0]
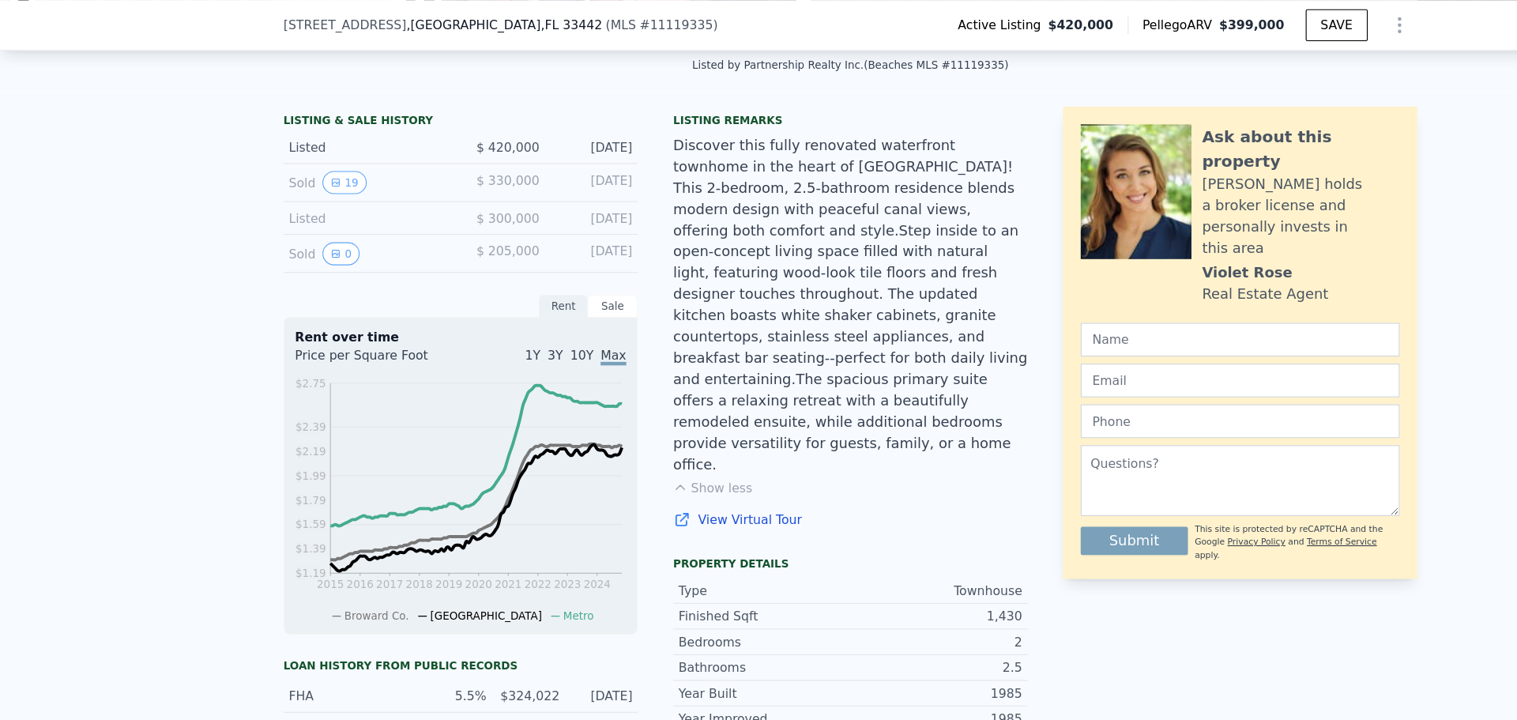
click at [502, 322] on span "3Y" at bounding box center [494, 316] width 13 height 13
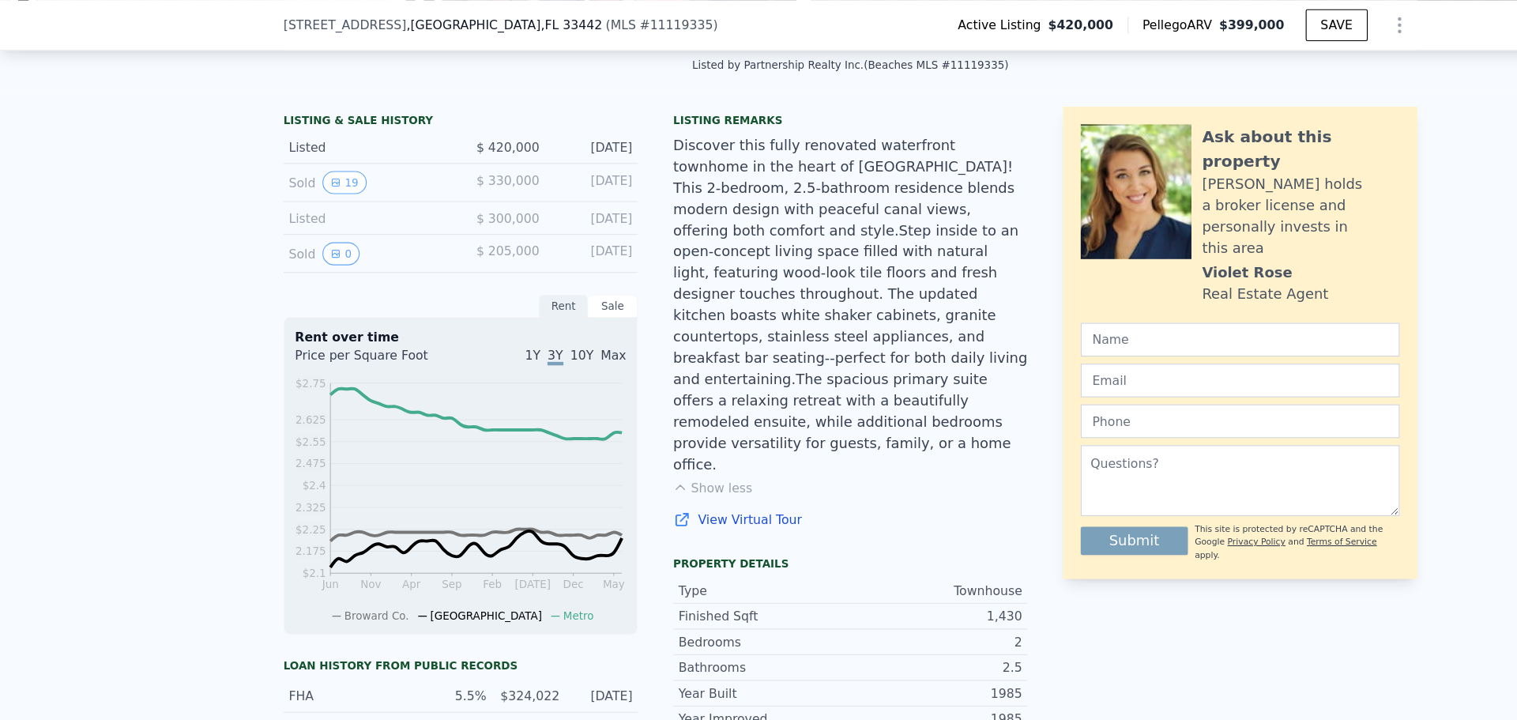
click at [518, 322] on span "10Y" at bounding box center [519, 316] width 21 height 13
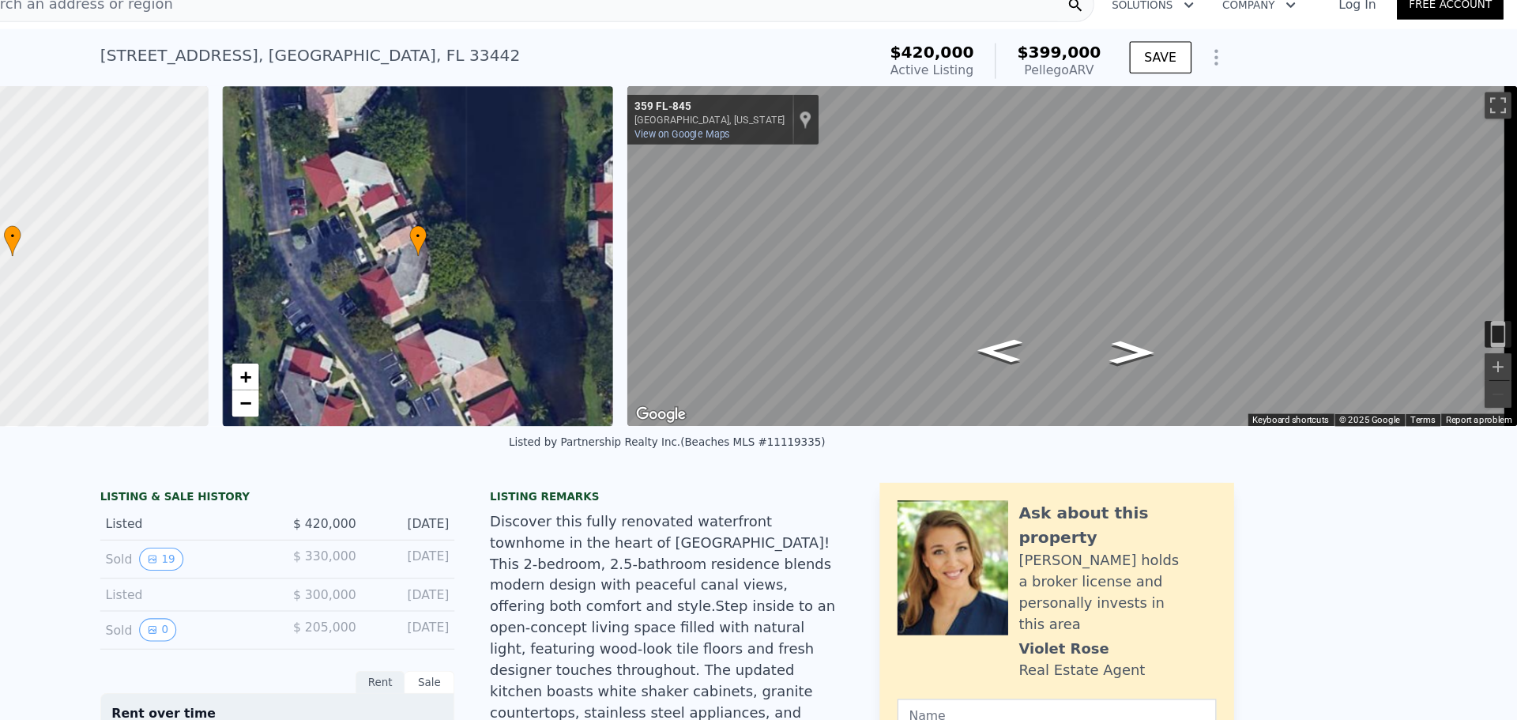
scroll to position [0, 0]
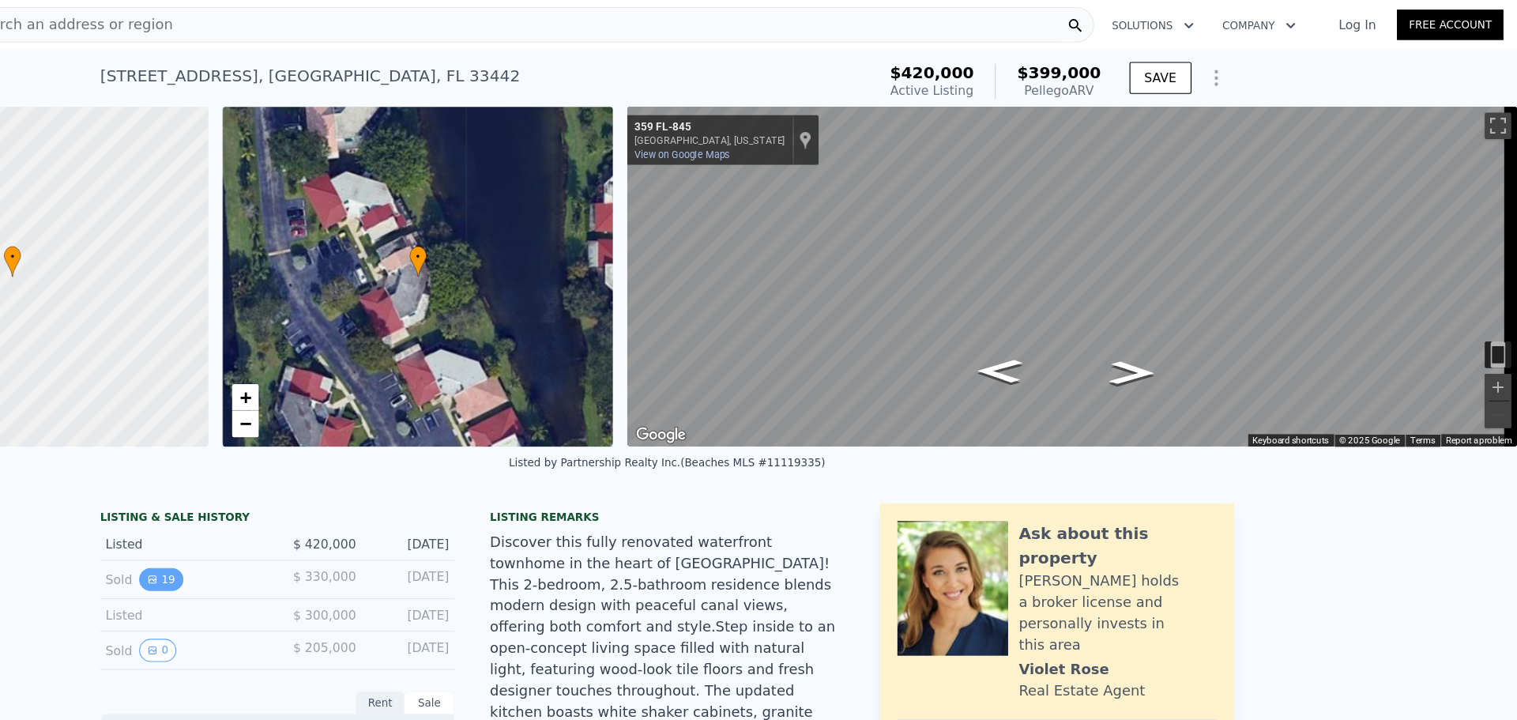
click at [296, 520] on icon "View historical data" at bounding box center [299, 517] width 6 height 6
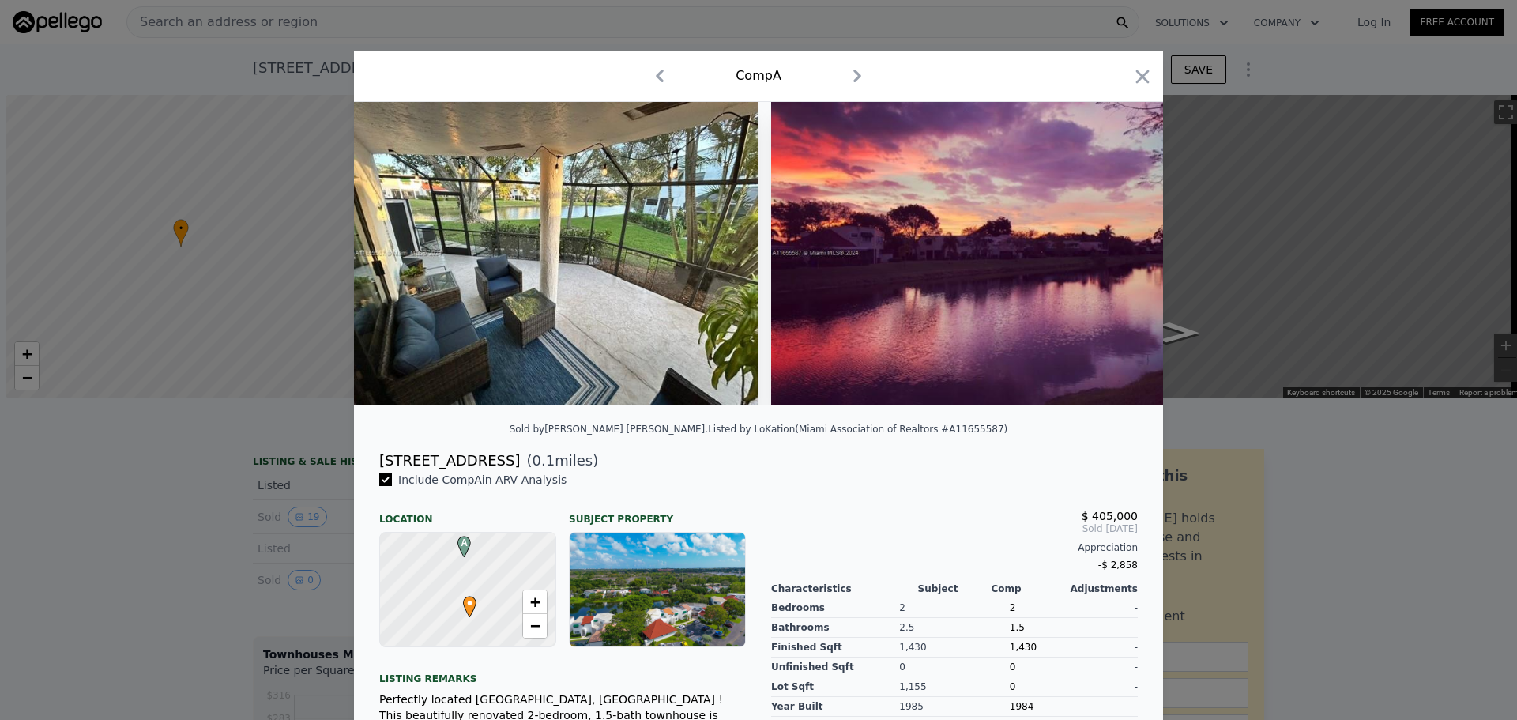
scroll to position [0, 6]
